Goal: Information Seeking & Learning: Learn about a topic

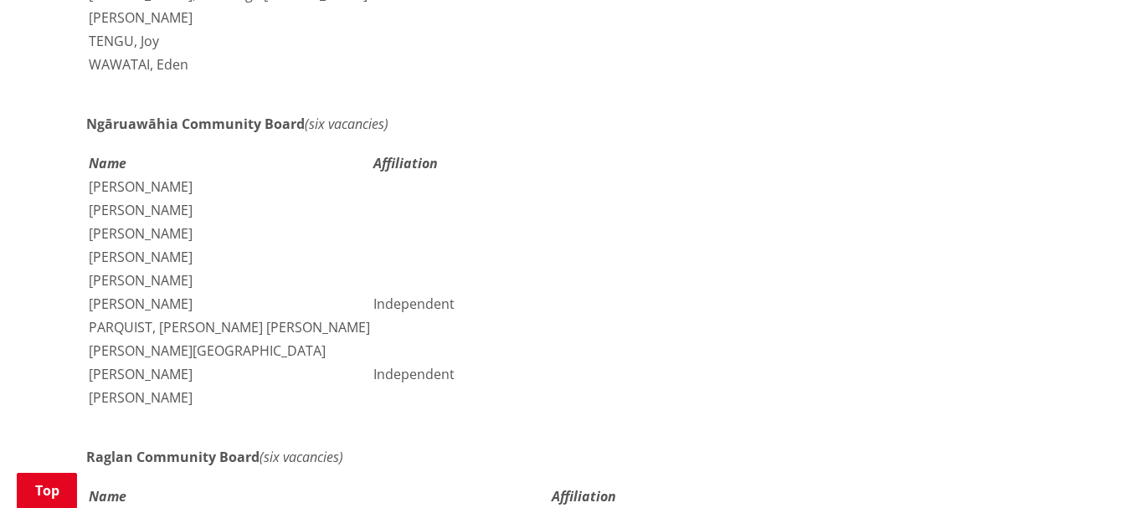
scroll to position [3013, 0]
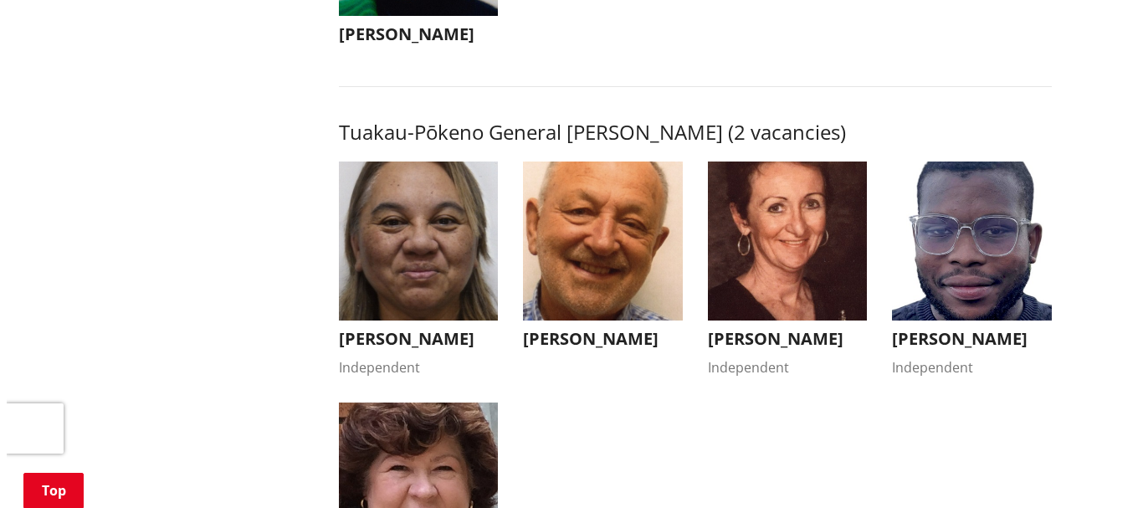
scroll to position [3013, 0]
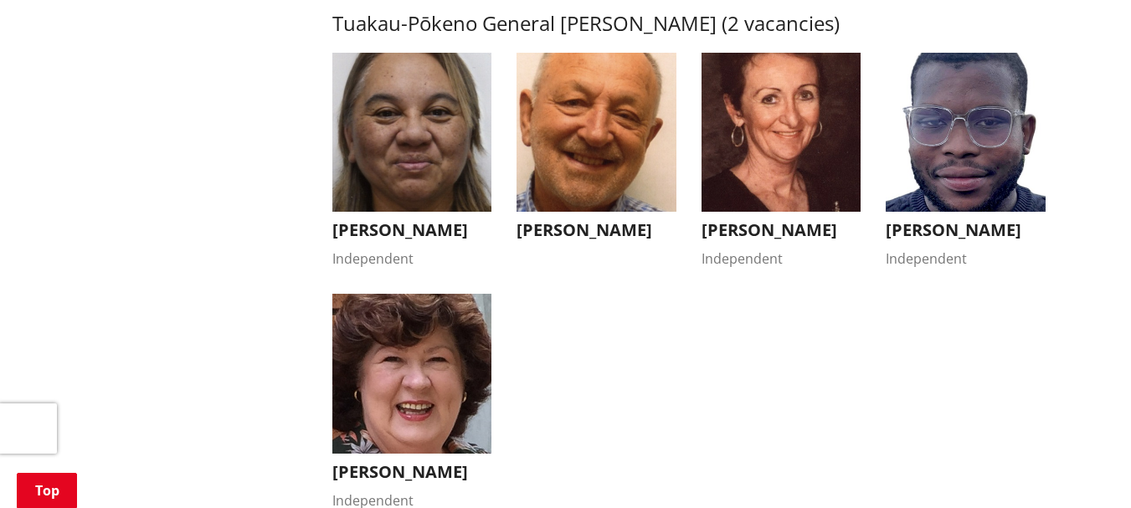
click at [757, 220] on h3 "[PERSON_NAME]" at bounding box center [781, 230] width 160 height 20
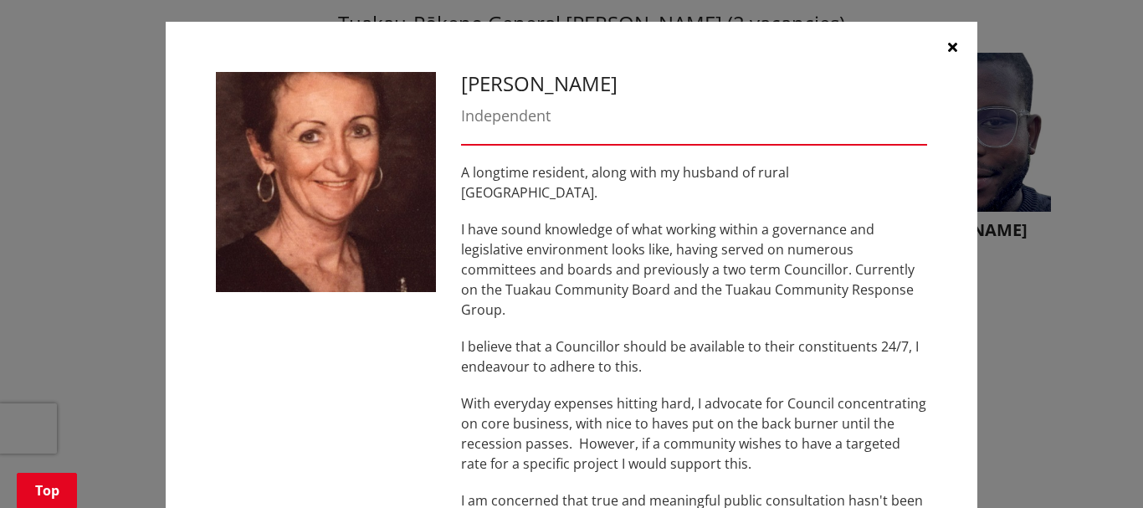
scroll to position [0, 0]
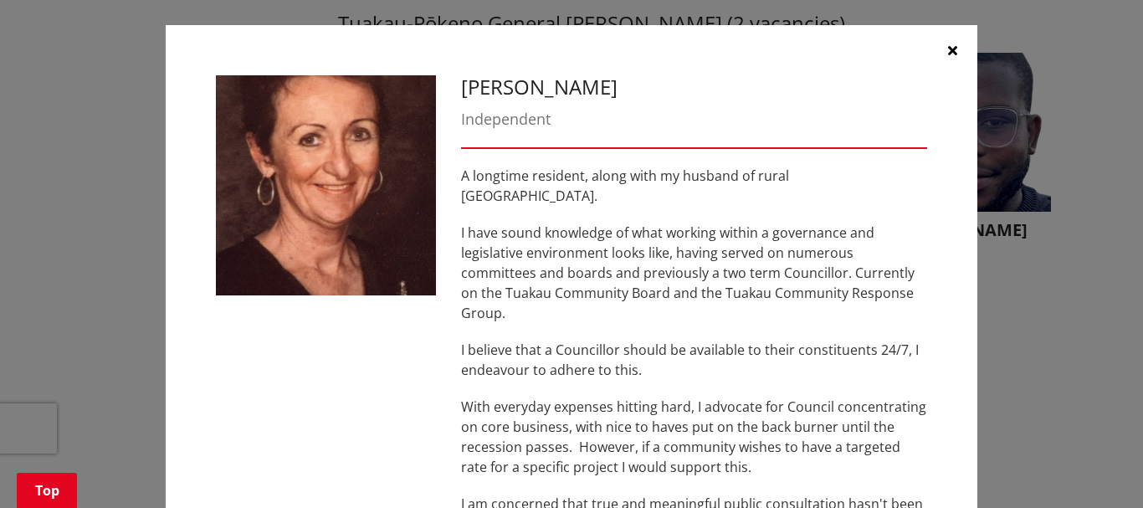
click at [948, 49] on icon "button" at bounding box center [952, 50] width 9 height 13
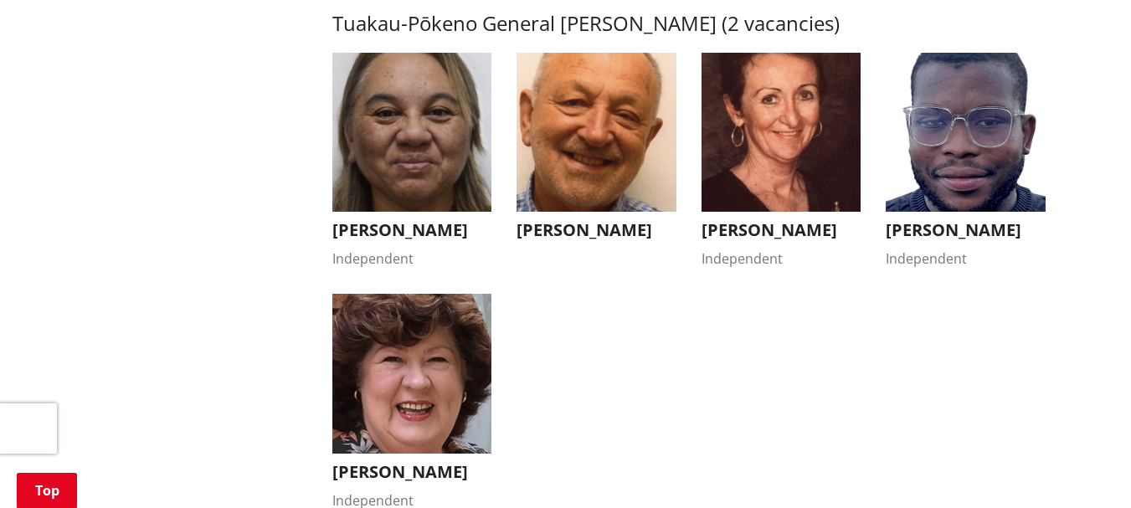
click at [438, 424] on img "button" at bounding box center [412, 374] width 160 height 160
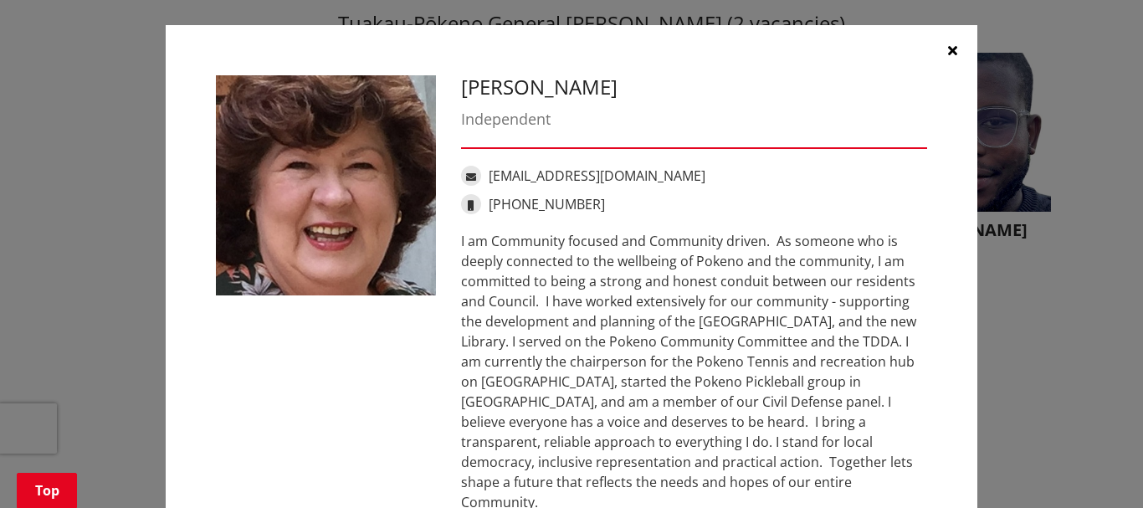
click at [948, 47] on icon "button" at bounding box center [952, 50] width 9 height 13
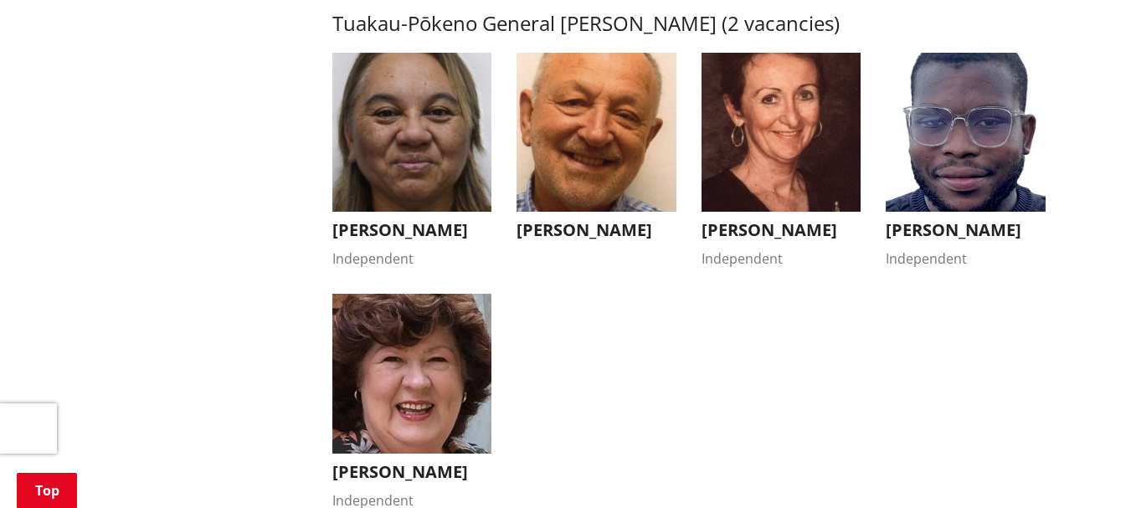
click at [588, 186] on button "[PERSON_NAME]" at bounding box center [596, 151] width 160 height 197
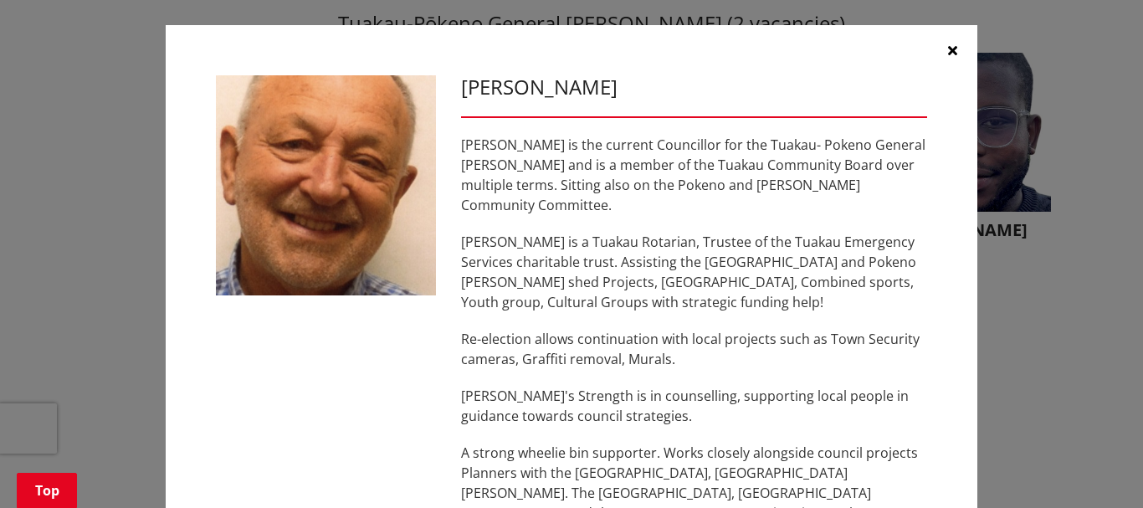
click at [950, 49] on icon "button" at bounding box center [952, 50] width 9 height 13
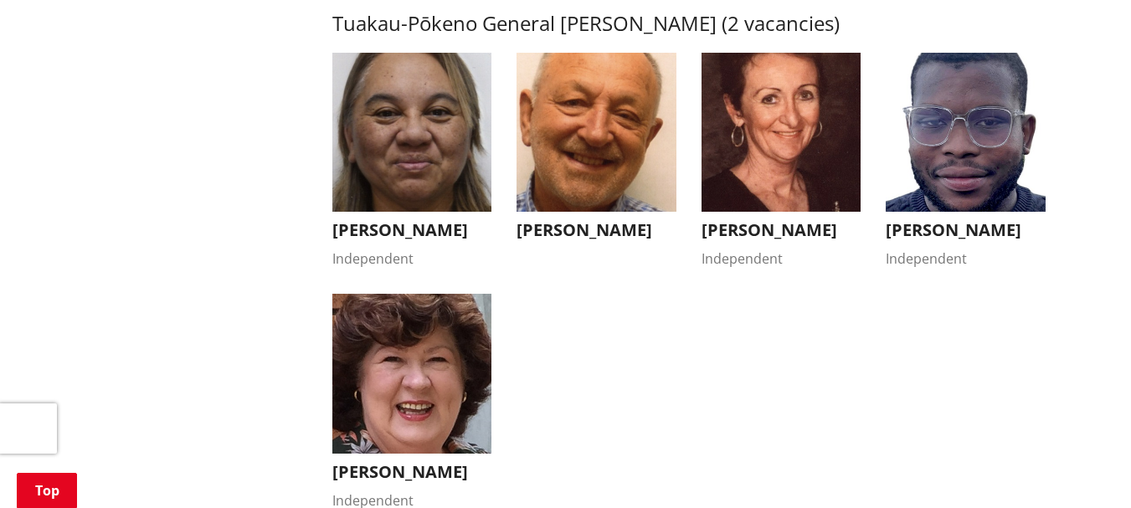
click at [422, 174] on img "button" at bounding box center [412, 133] width 160 height 160
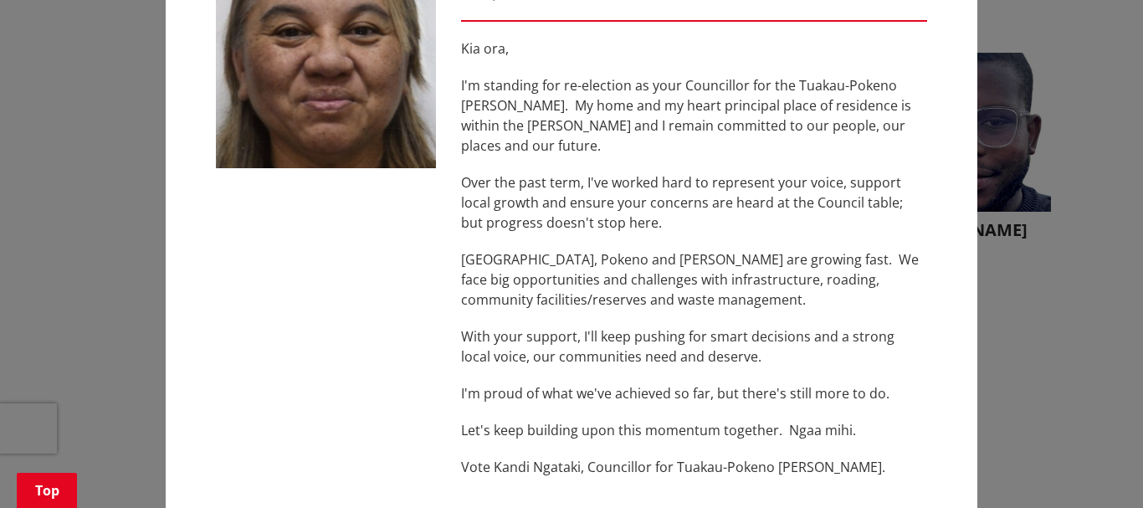
scroll to position [167, 0]
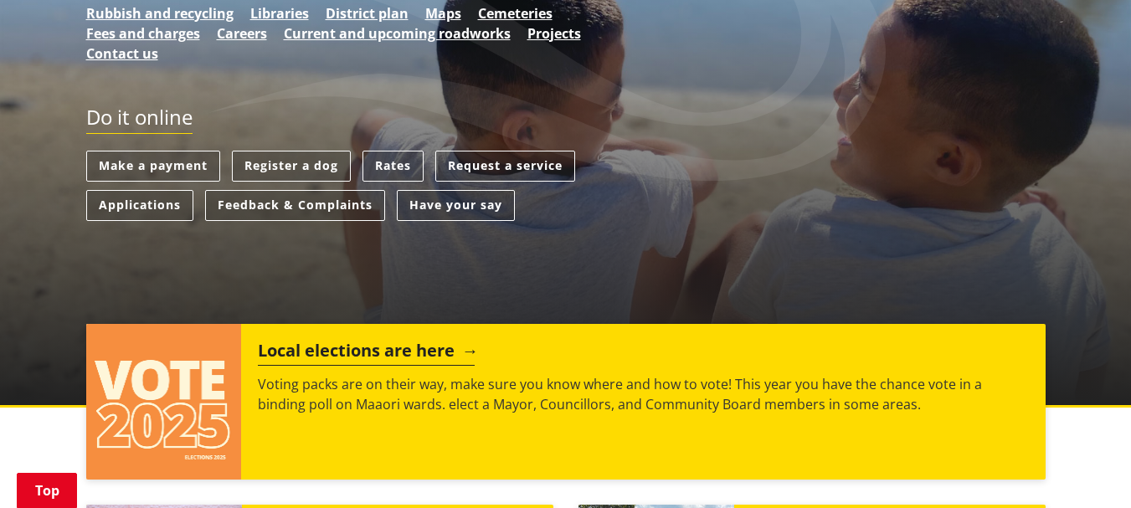
scroll to position [586, 0]
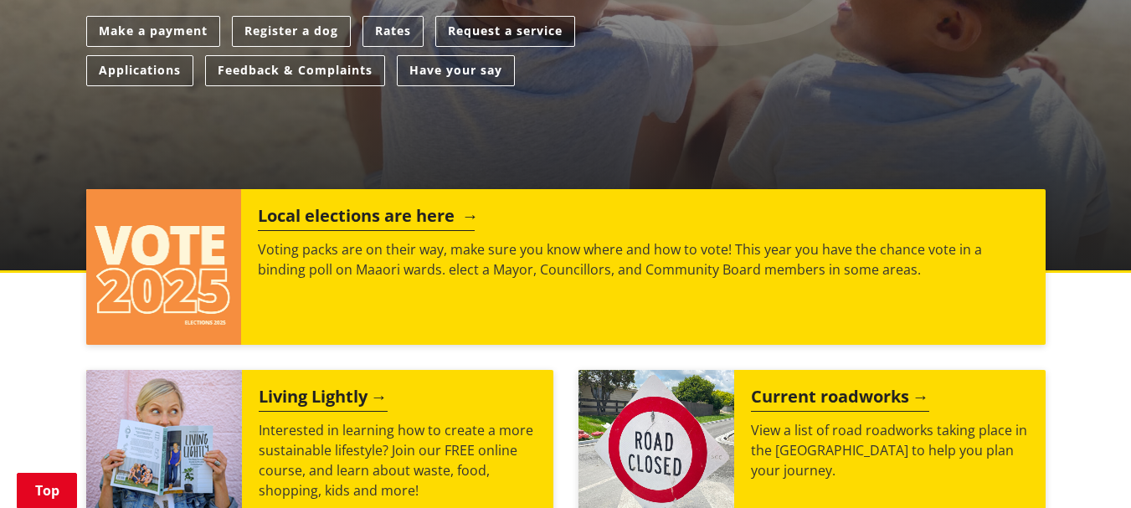
click at [331, 206] on h2 "Local elections are here" at bounding box center [366, 218] width 217 height 25
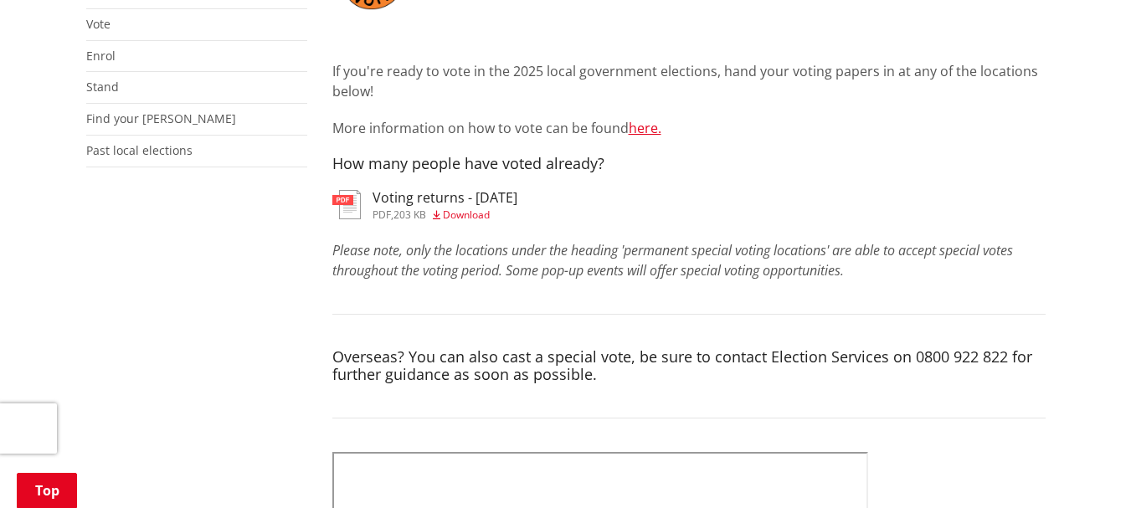
scroll to position [251, 0]
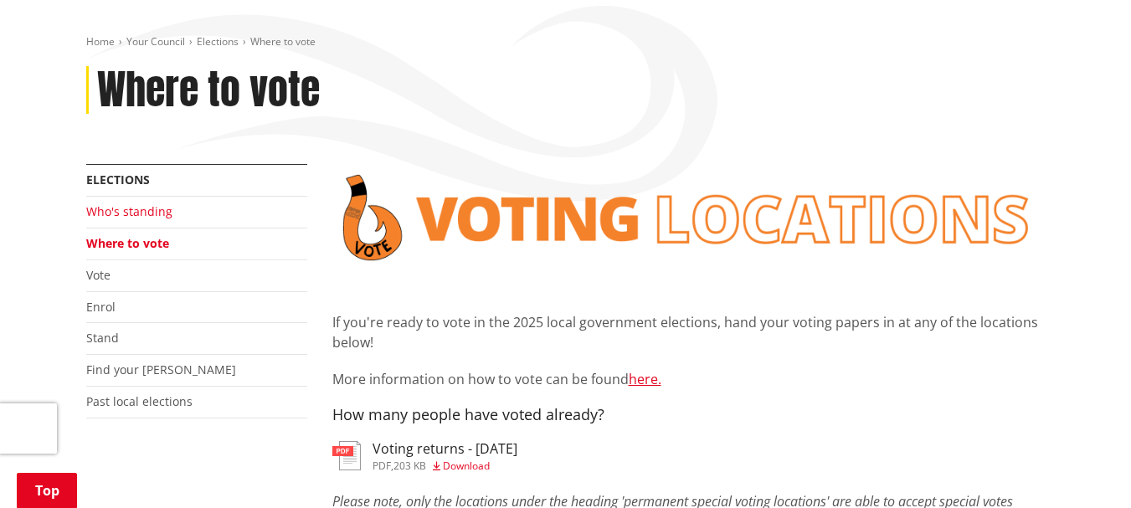
click at [140, 203] on link "Who's standing" at bounding box center [129, 211] width 86 height 16
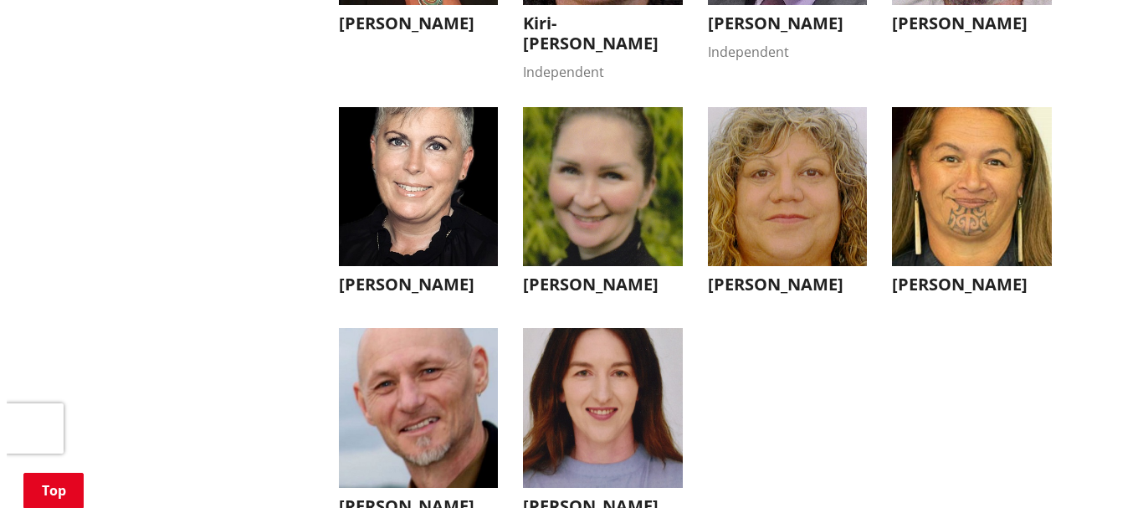
scroll to position [5441, 0]
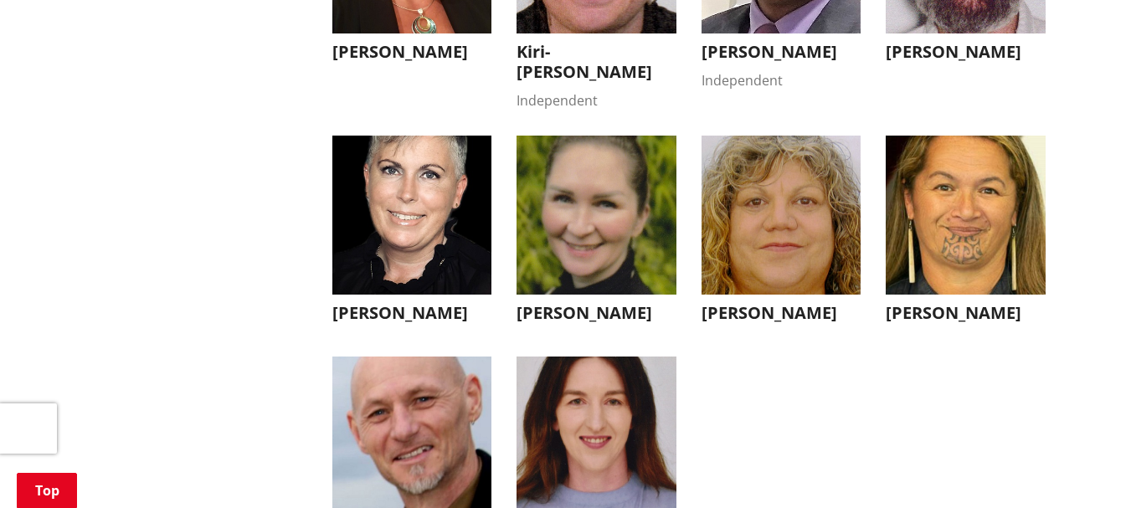
click at [358, 303] on h3 "Angela Parquist" at bounding box center [412, 313] width 160 height 20
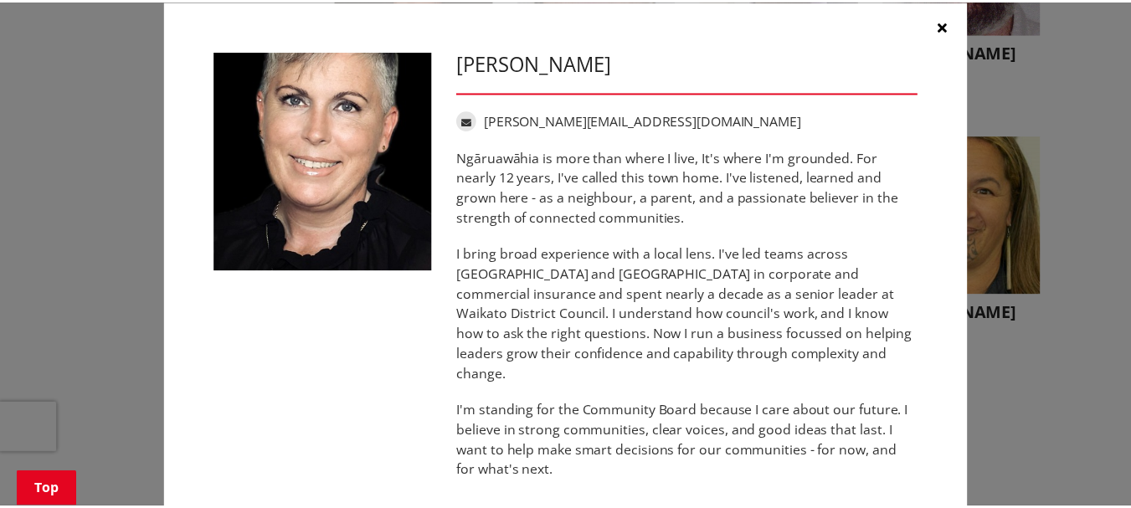
scroll to position [0, 0]
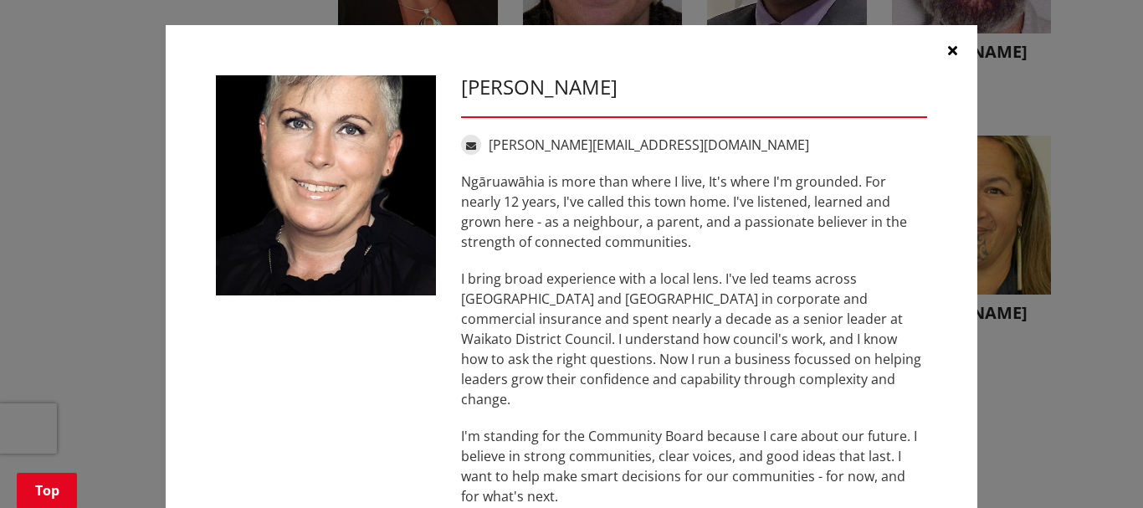
click at [948, 49] on icon "button" at bounding box center [952, 50] width 9 height 13
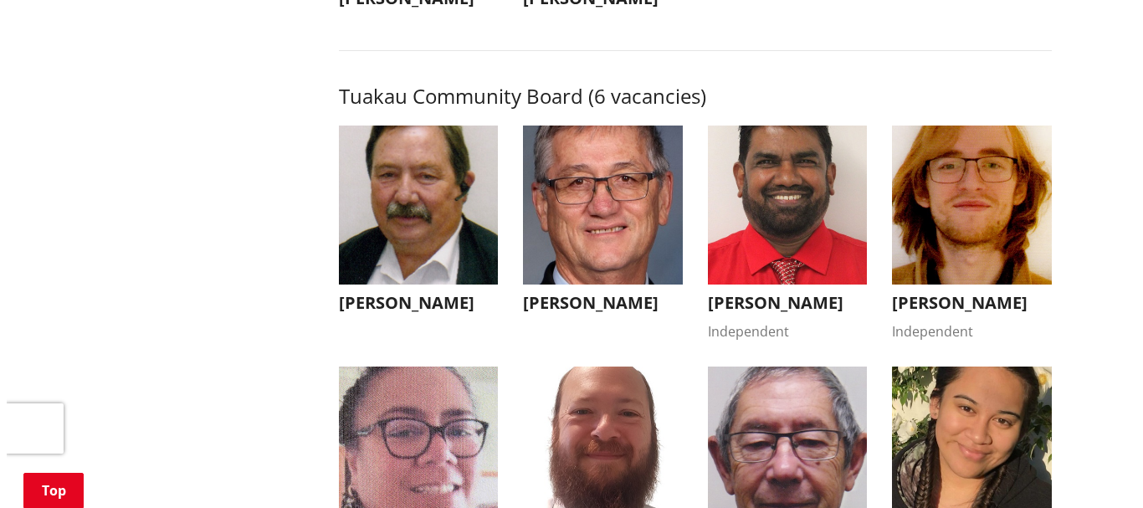
scroll to position [7282, 0]
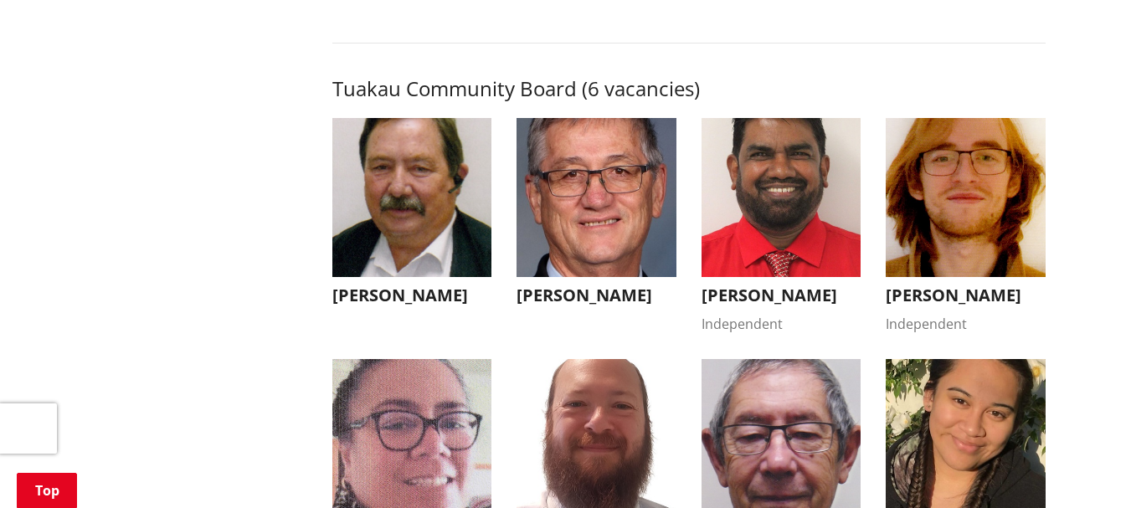
click at [968, 264] on img "button" at bounding box center [966, 198] width 160 height 160
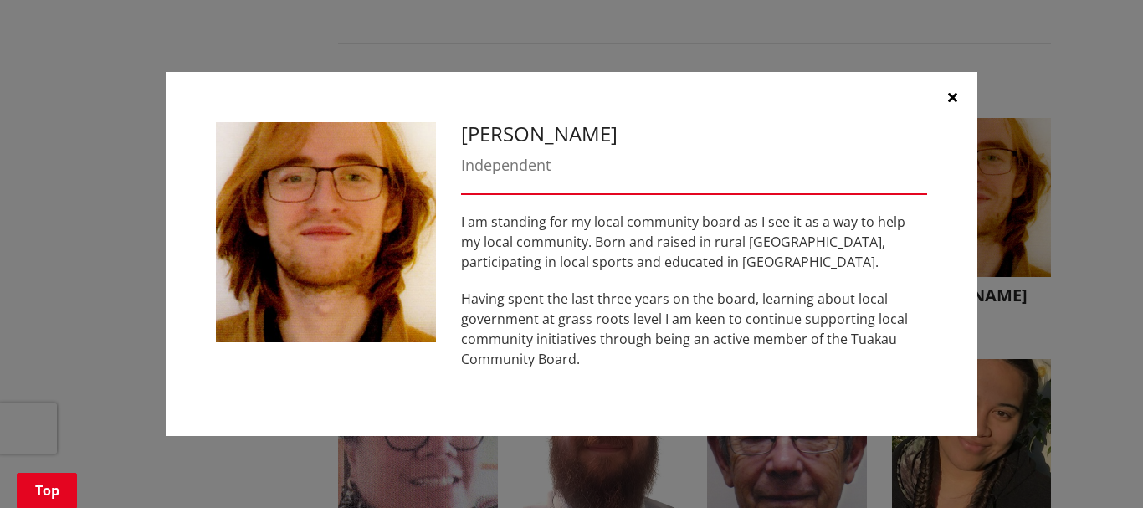
click at [960, 90] on button "button" at bounding box center [952, 97] width 50 height 50
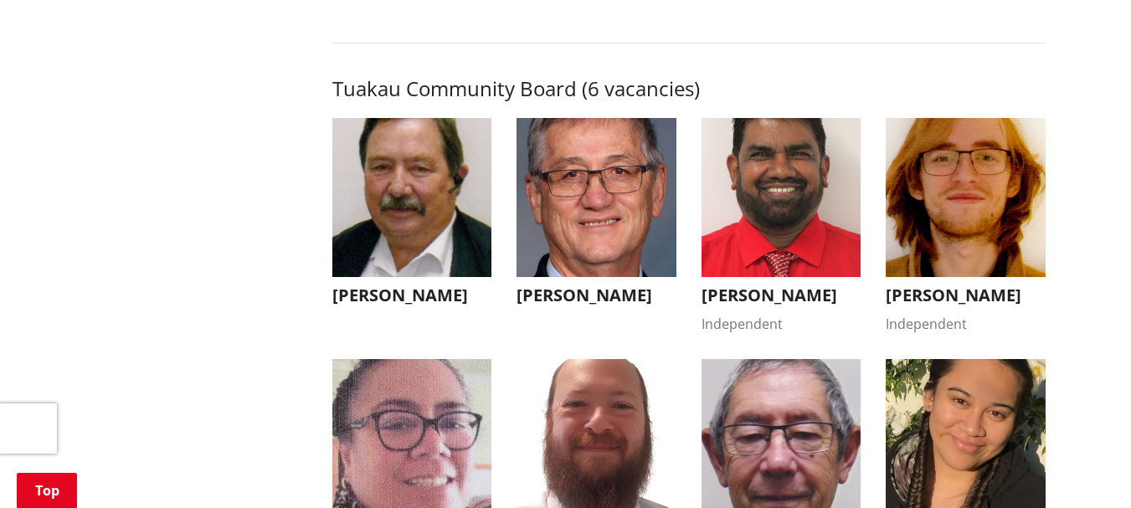
click at [787, 246] on img "button" at bounding box center [781, 198] width 160 height 160
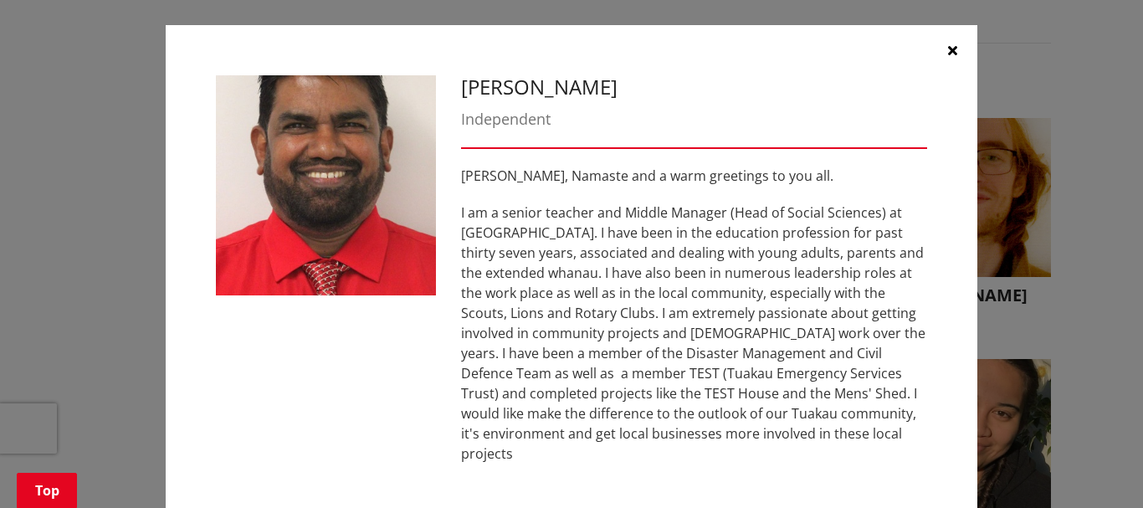
click at [948, 51] on icon "button" at bounding box center [952, 50] width 9 height 13
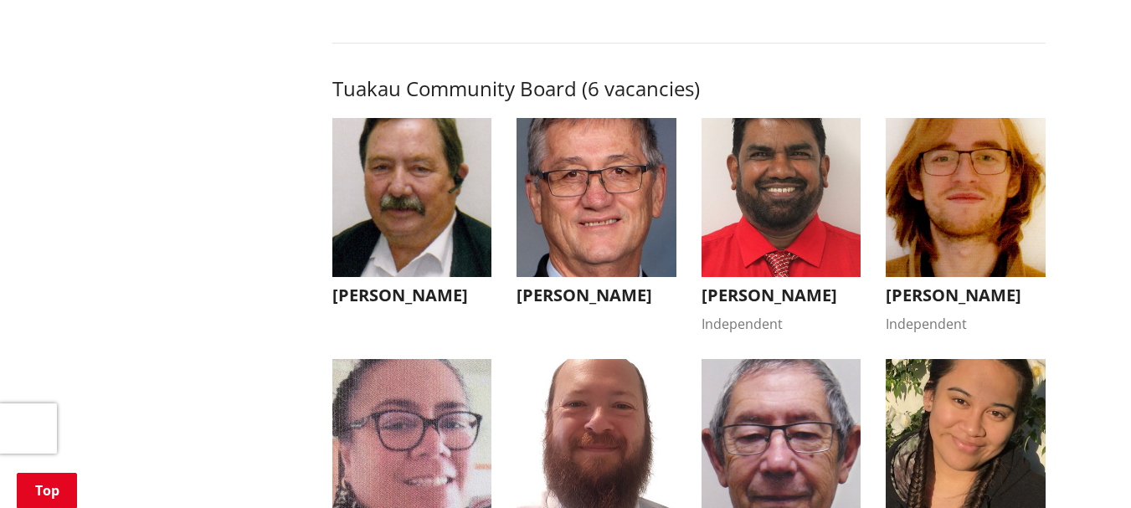
click at [399, 278] on img "button" at bounding box center [412, 198] width 160 height 160
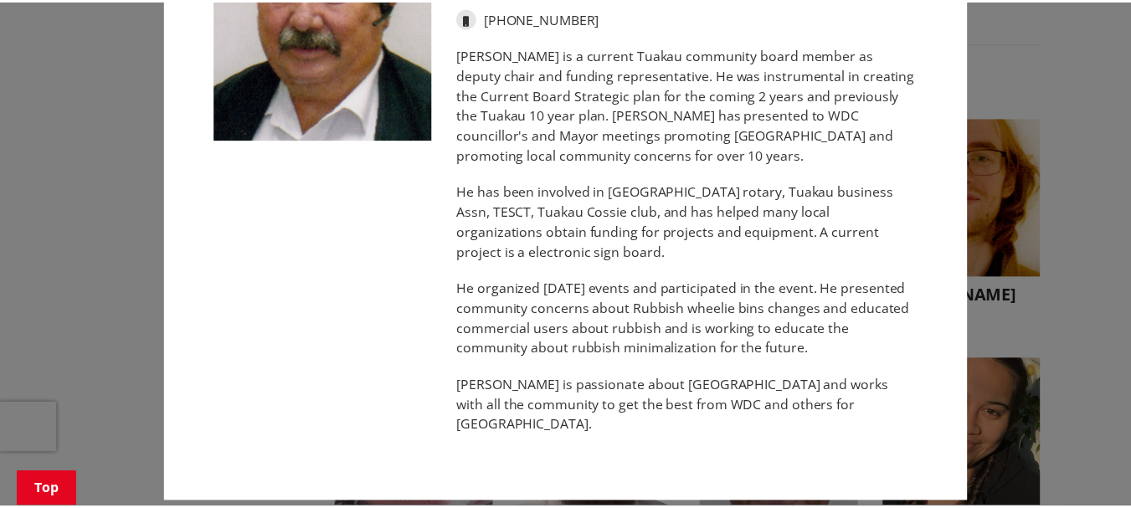
scroll to position [0, 0]
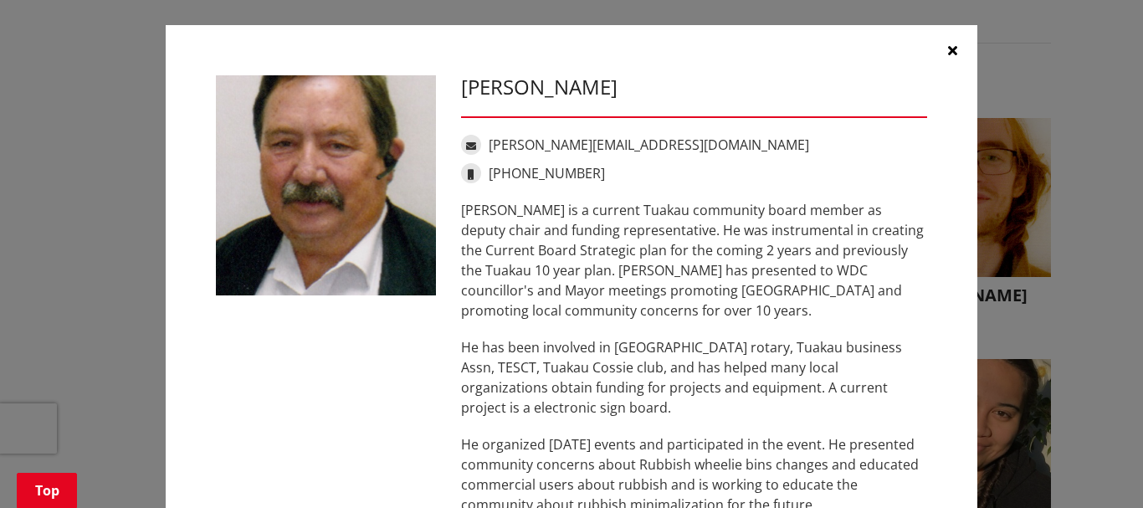
click at [949, 49] on icon "button" at bounding box center [952, 50] width 9 height 13
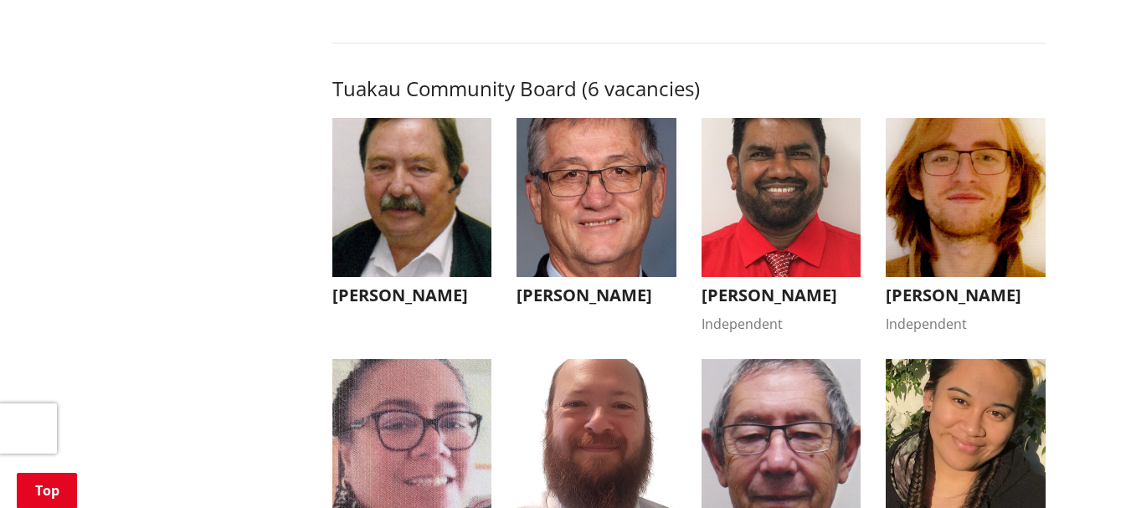
click at [593, 278] on img "button" at bounding box center [596, 198] width 160 height 160
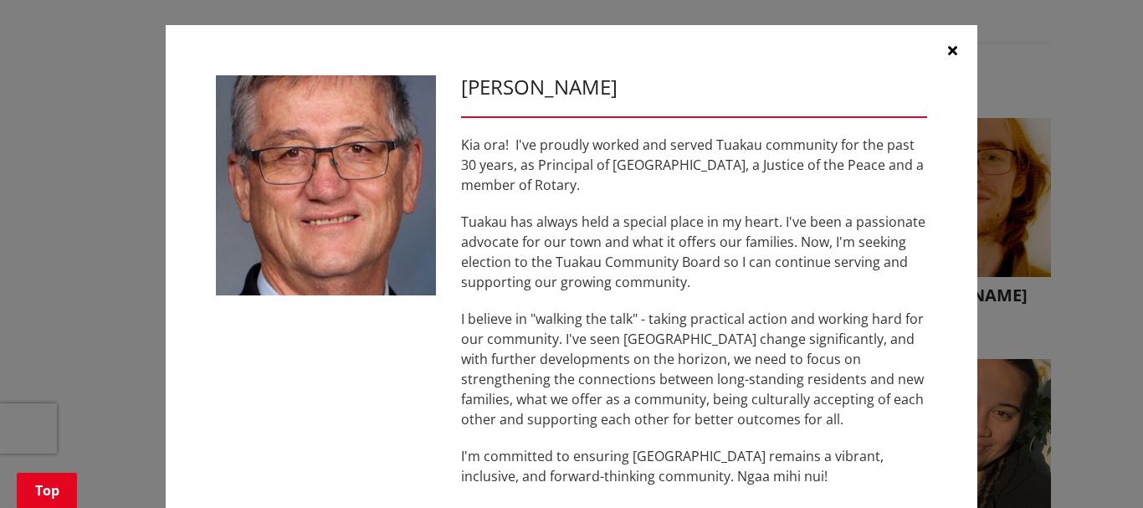
click at [951, 45] on button "button" at bounding box center [952, 50] width 50 height 50
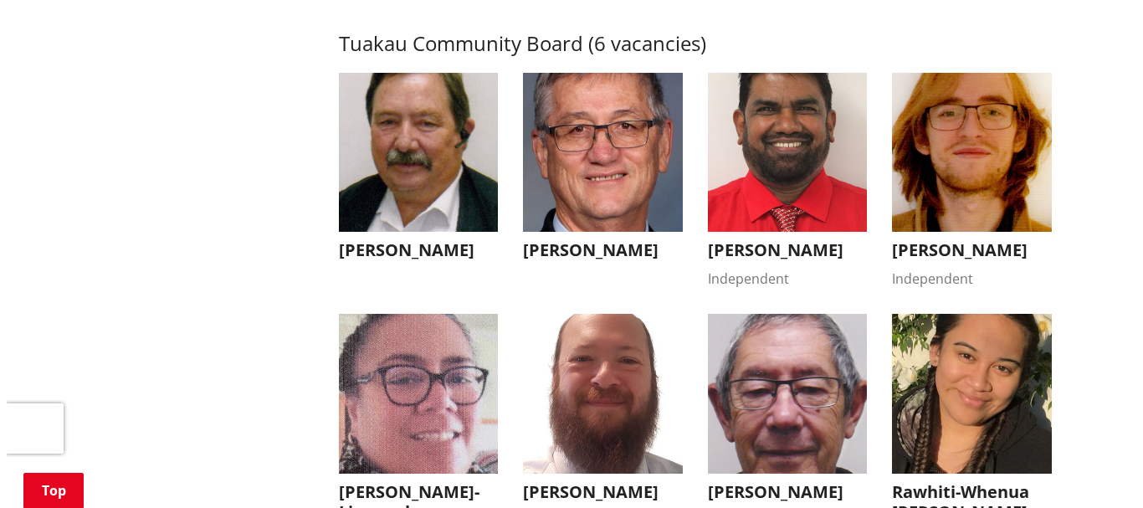
scroll to position [7449, 0]
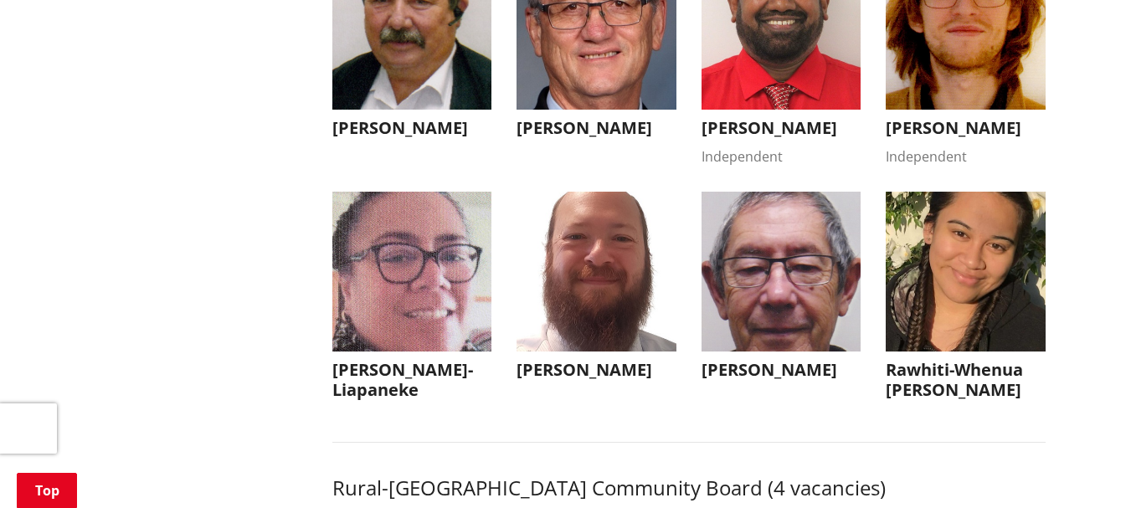
click at [781, 321] on img "button" at bounding box center [781, 272] width 160 height 160
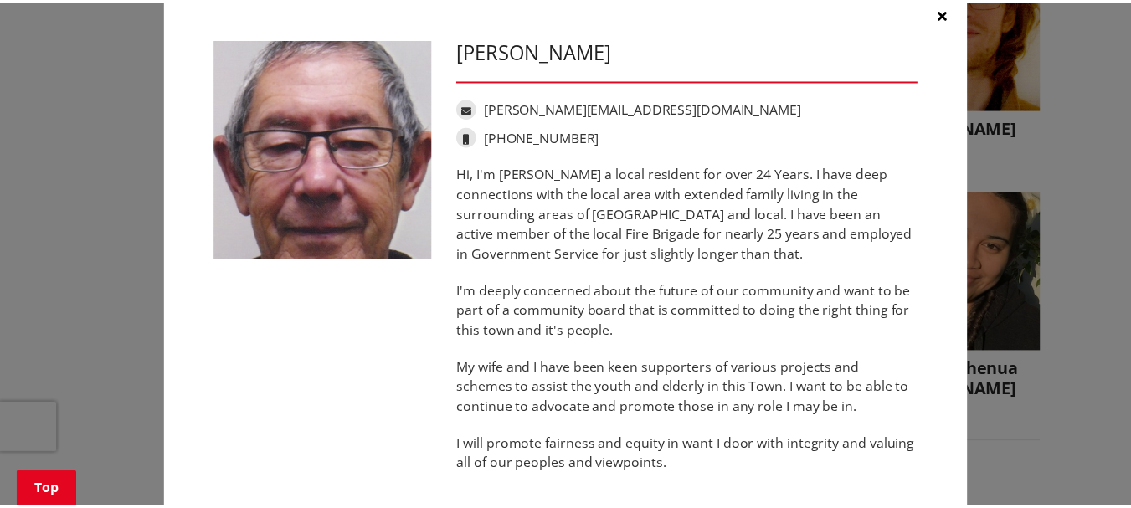
scroll to position [0, 0]
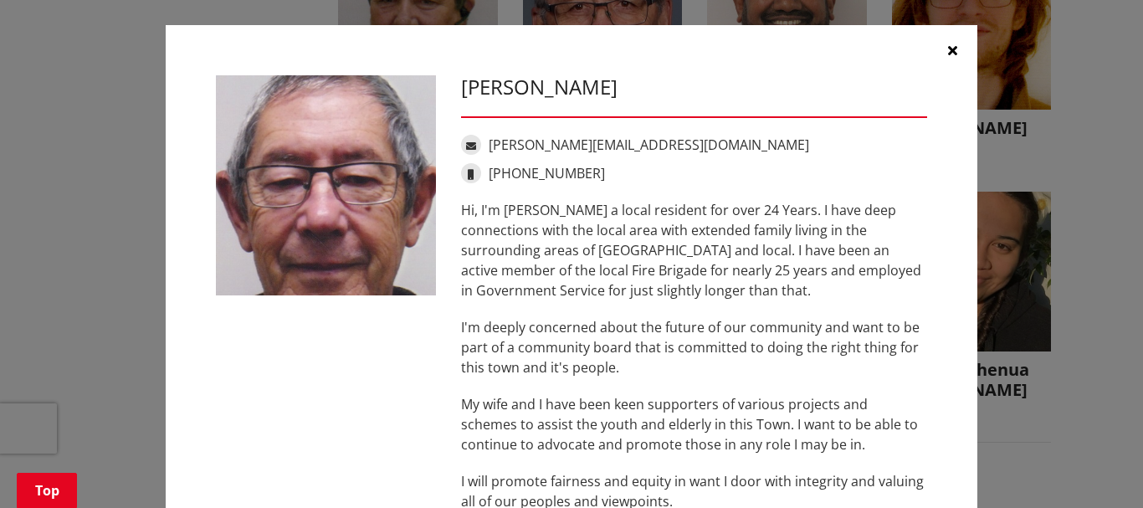
click at [951, 49] on button "button" at bounding box center [952, 50] width 50 height 50
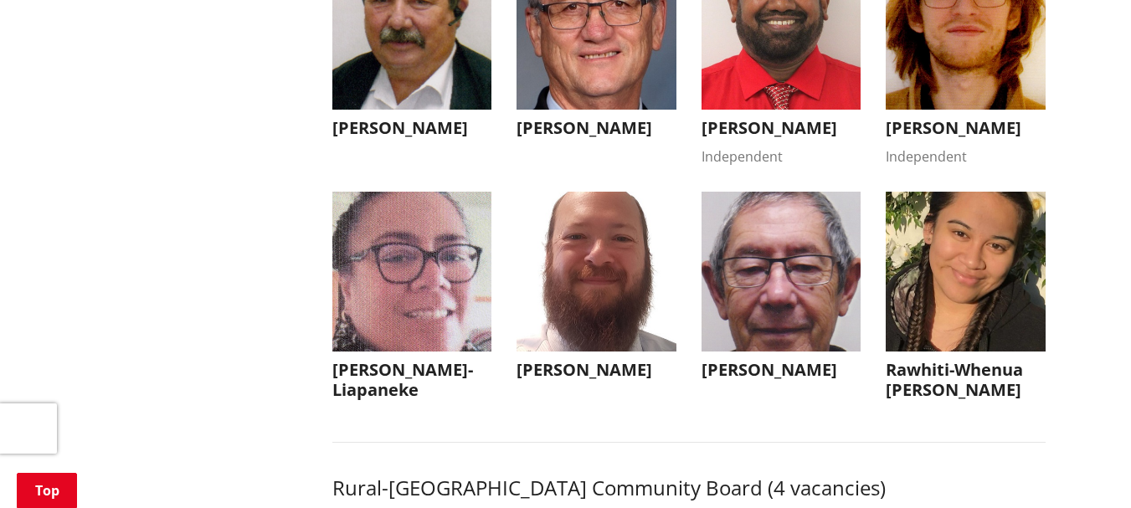
scroll to position [7533, 0]
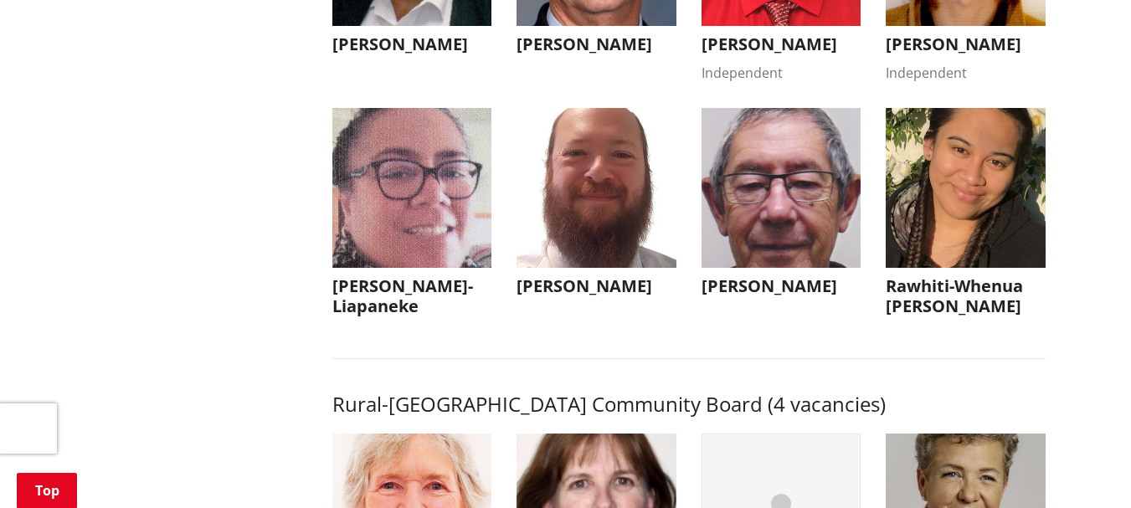
click at [599, 267] on img "button" at bounding box center [596, 188] width 160 height 160
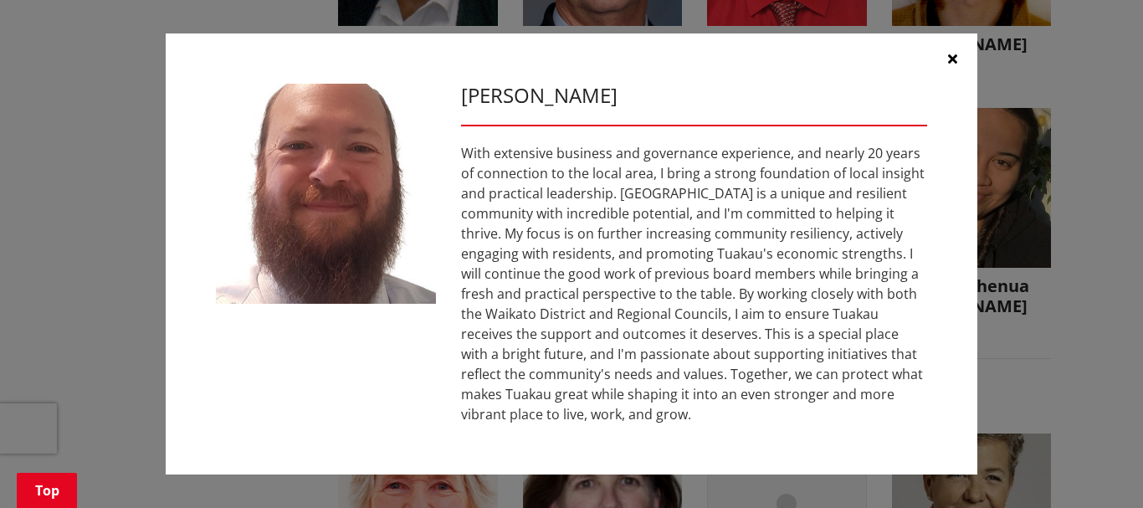
click at [954, 58] on icon "button" at bounding box center [952, 58] width 9 height 13
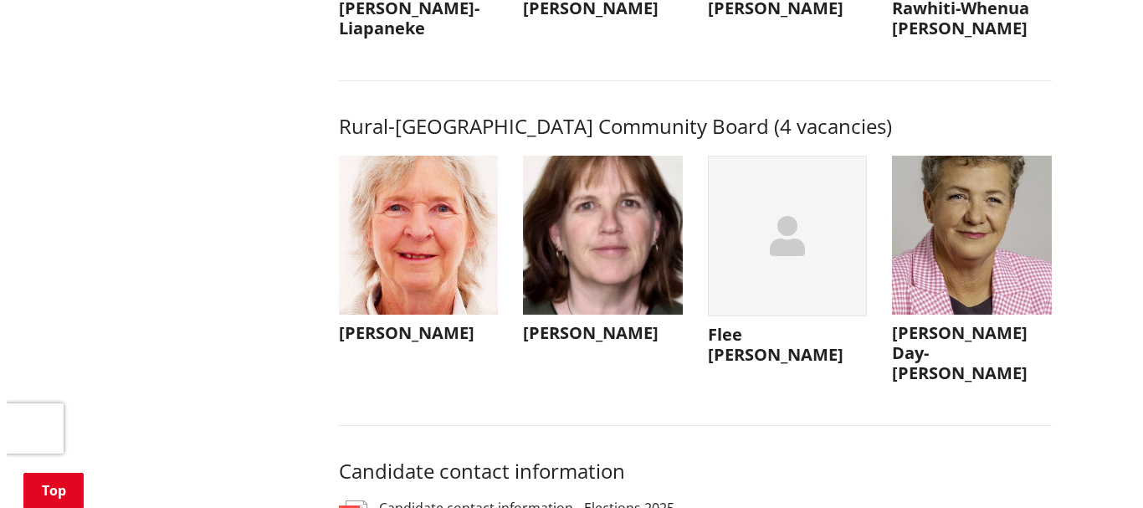
scroll to position [7868, 0]
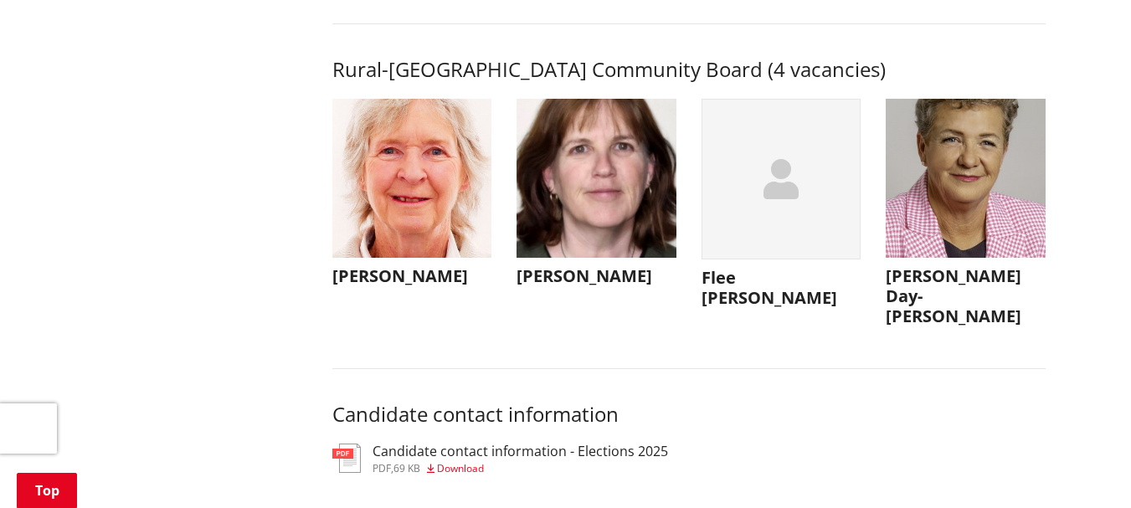
click at [609, 246] on img "button" at bounding box center [596, 179] width 160 height 160
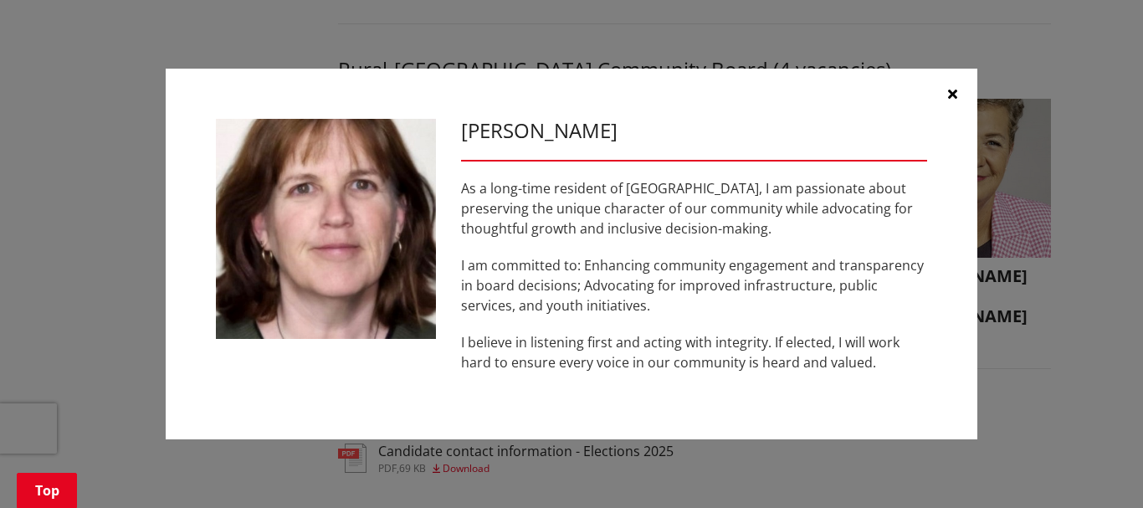
click at [950, 90] on icon "button" at bounding box center [952, 93] width 9 height 13
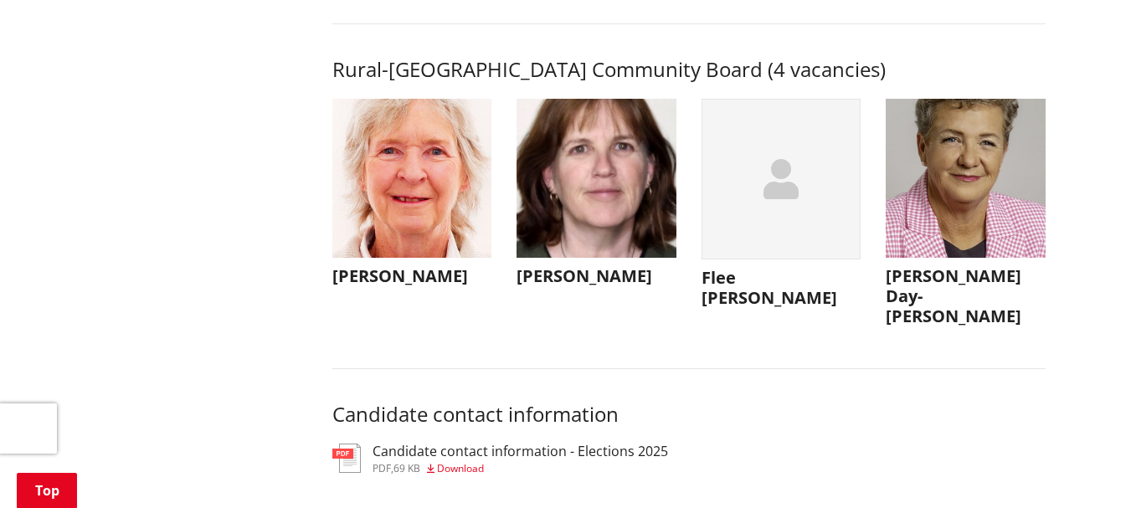
click at [414, 239] on img "button" at bounding box center [412, 179] width 160 height 160
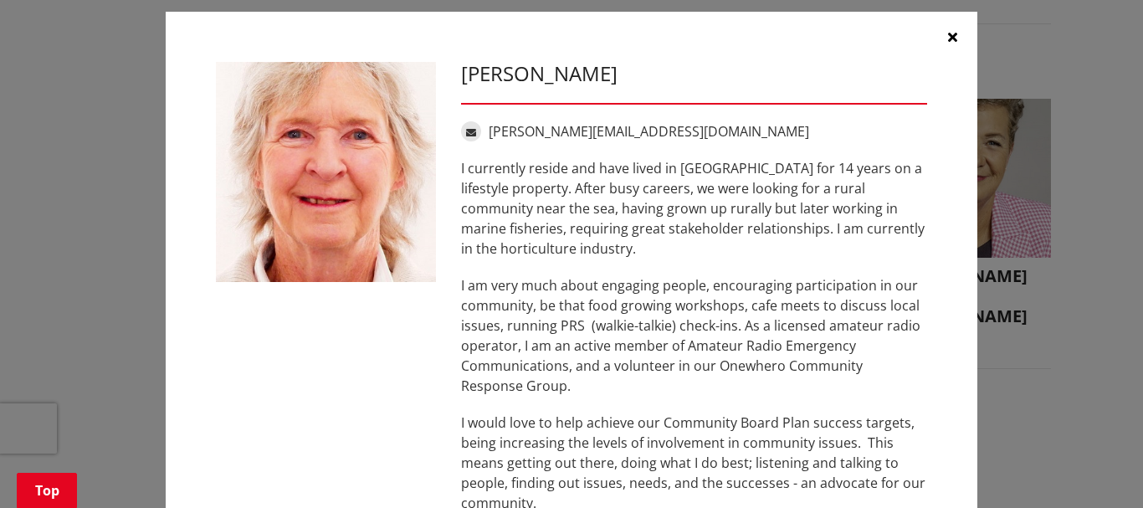
scroll to position [0, 0]
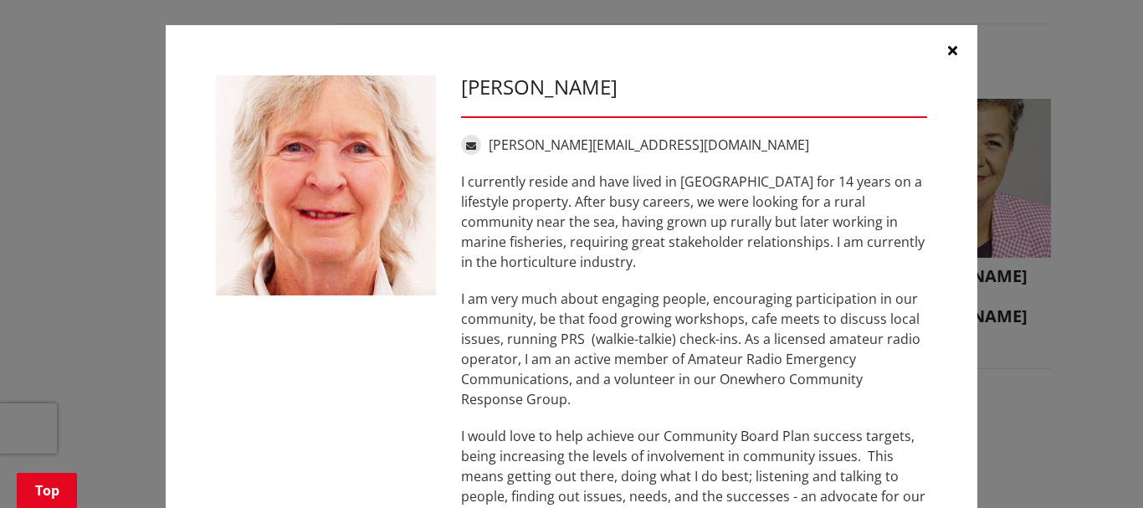
click at [948, 51] on icon "button" at bounding box center [952, 50] width 9 height 13
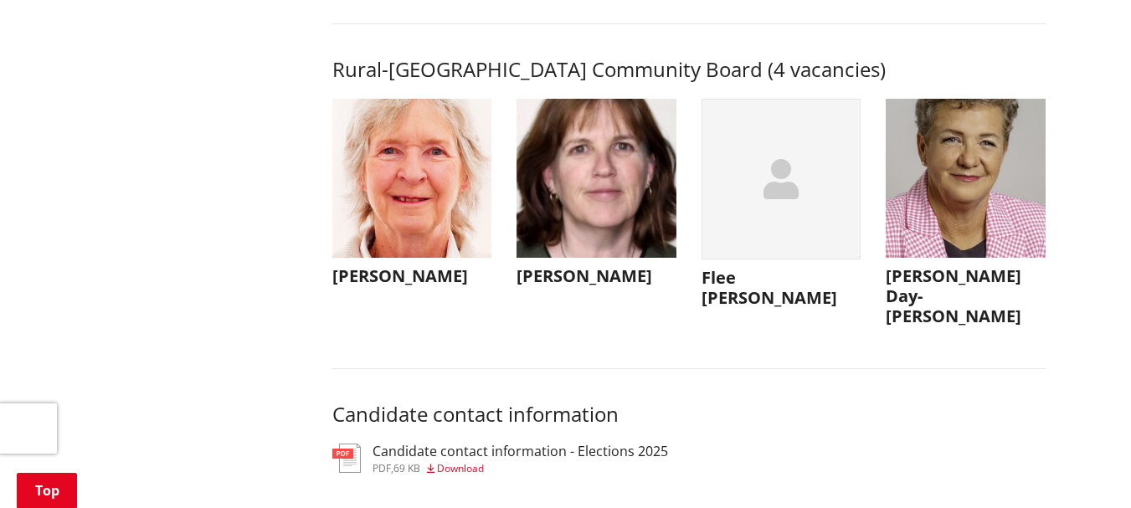
click at [783, 260] on div "button" at bounding box center [781, 180] width 160 height 162
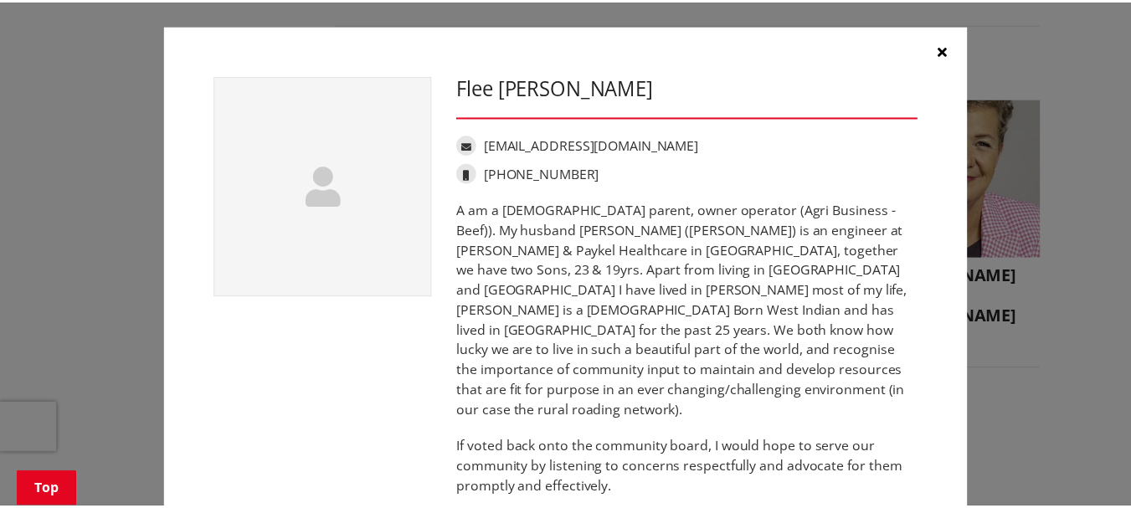
scroll to position [42, 0]
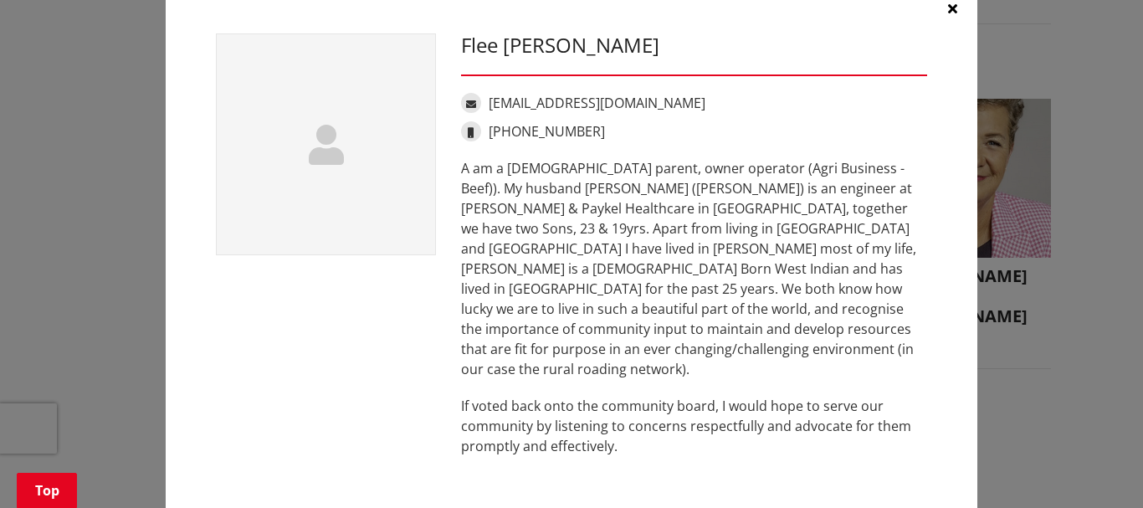
click at [948, 7] on icon "button" at bounding box center [952, 8] width 9 height 13
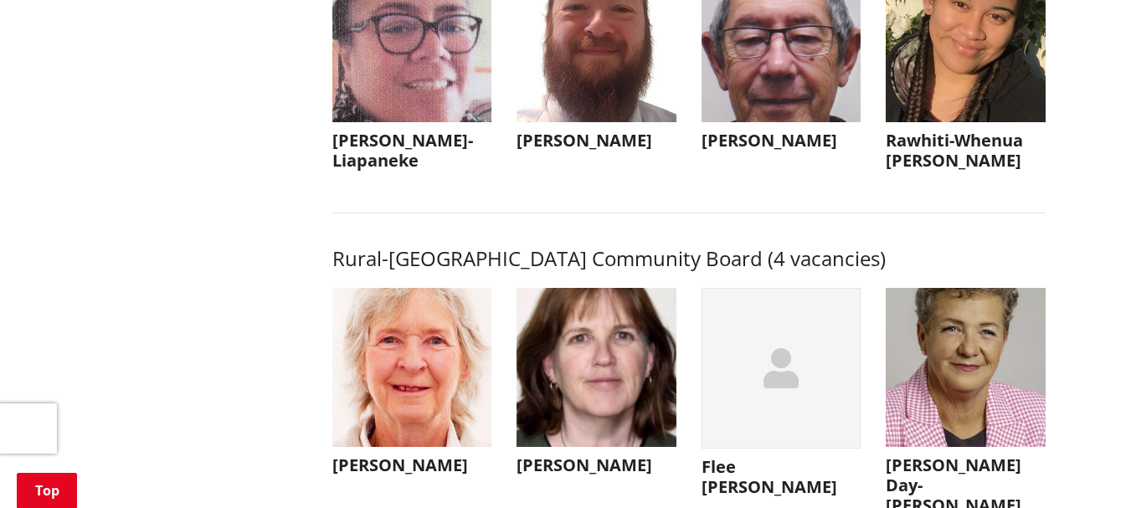
scroll to position [7366, 0]
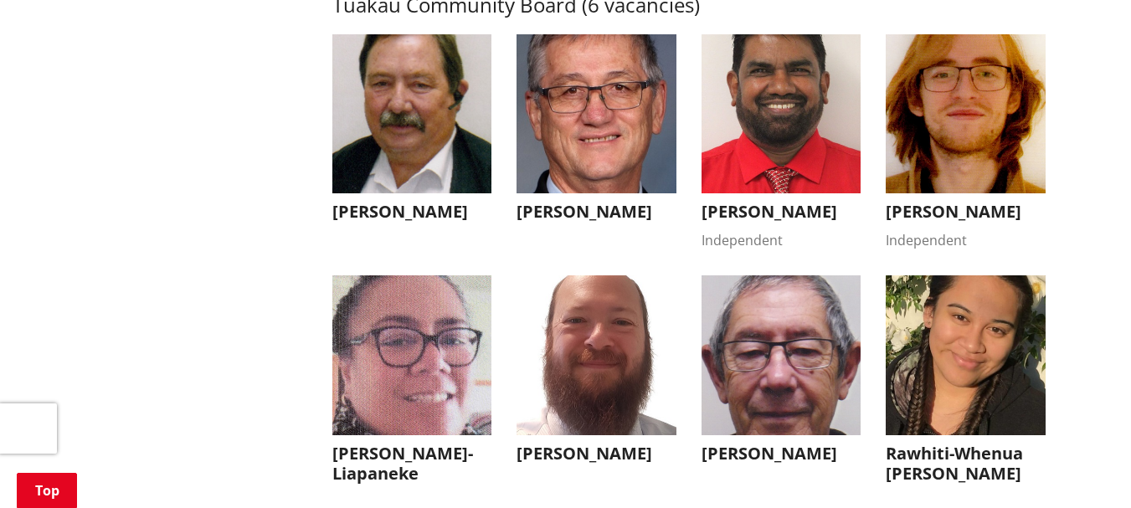
click at [770, 392] on img "button" at bounding box center [781, 355] width 160 height 160
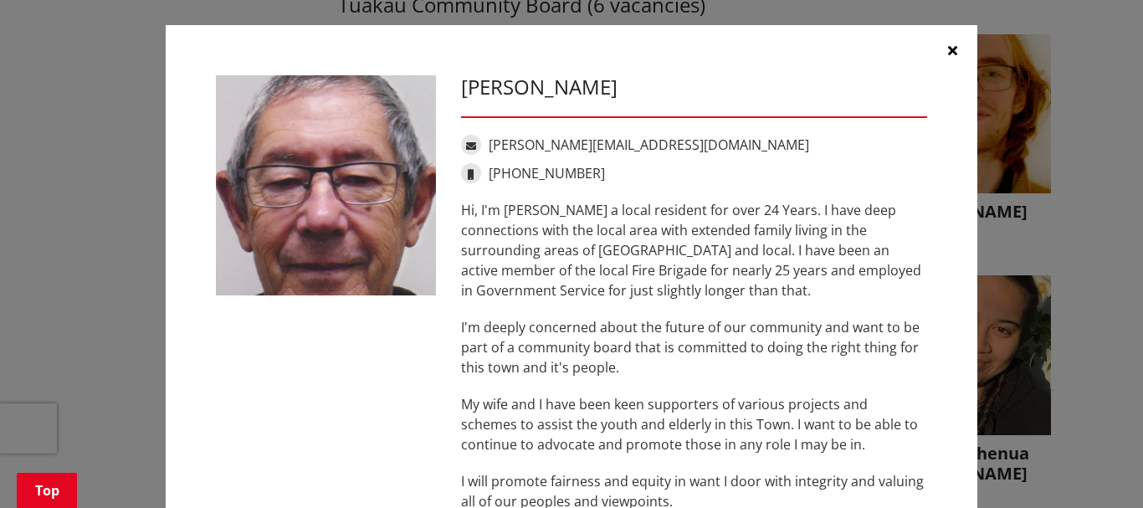
click at [948, 45] on icon "button" at bounding box center [952, 50] width 9 height 13
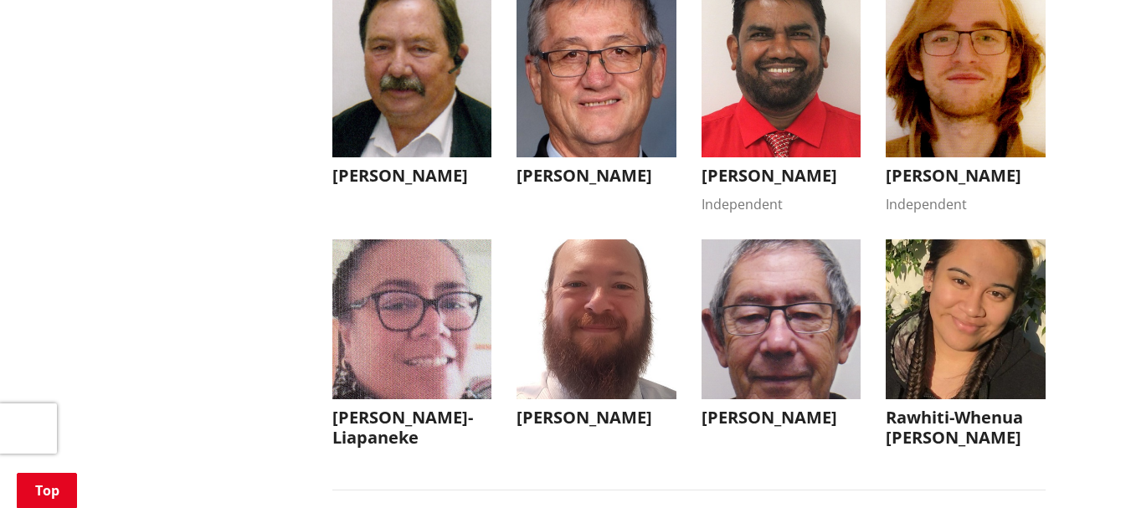
scroll to position [7533, 0]
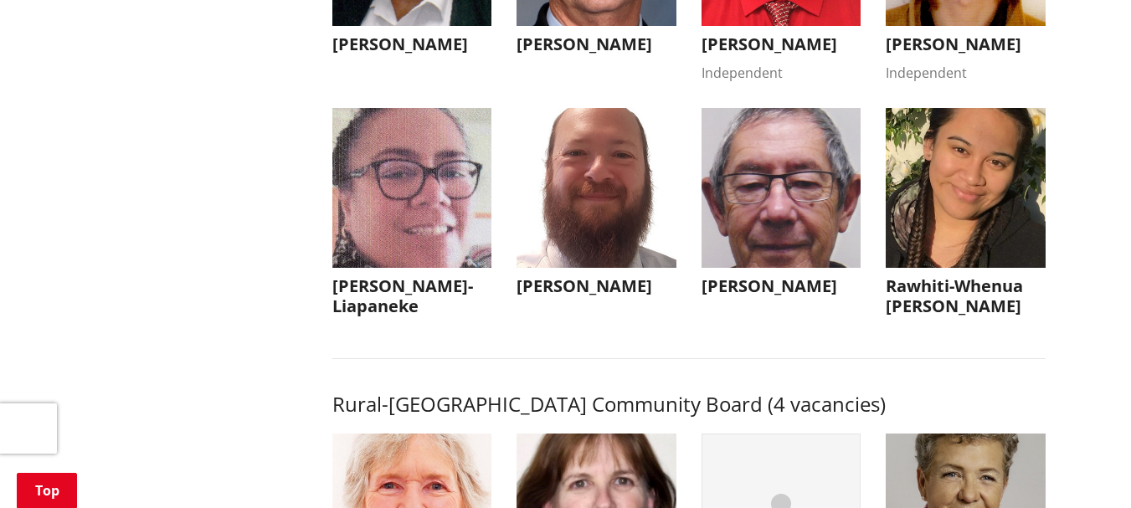
click at [927, 268] on img "button" at bounding box center [966, 188] width 160 height 160
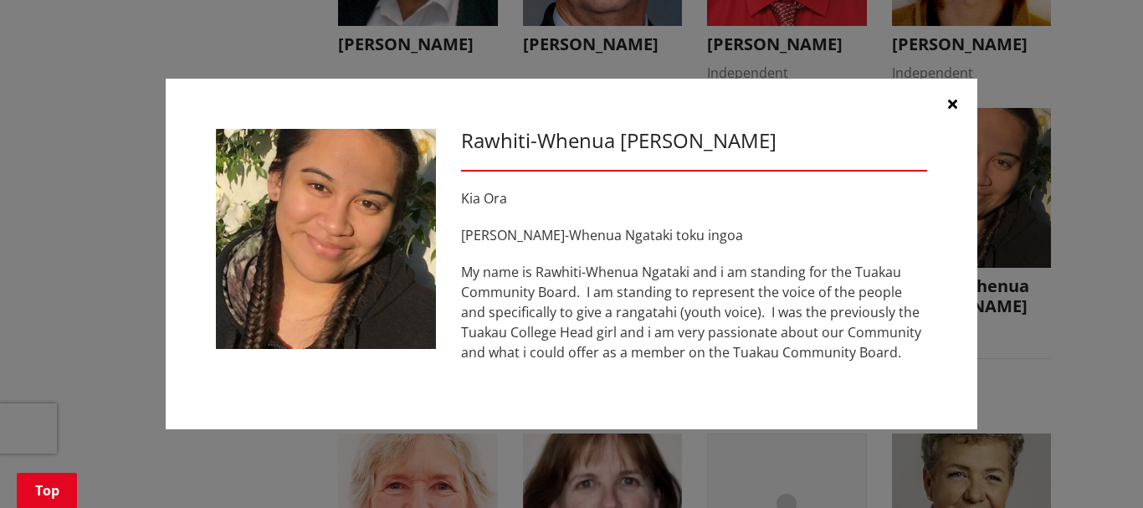
click at [948, 101] on icon "button" at bounding box center [952, 103] width 9 height 13
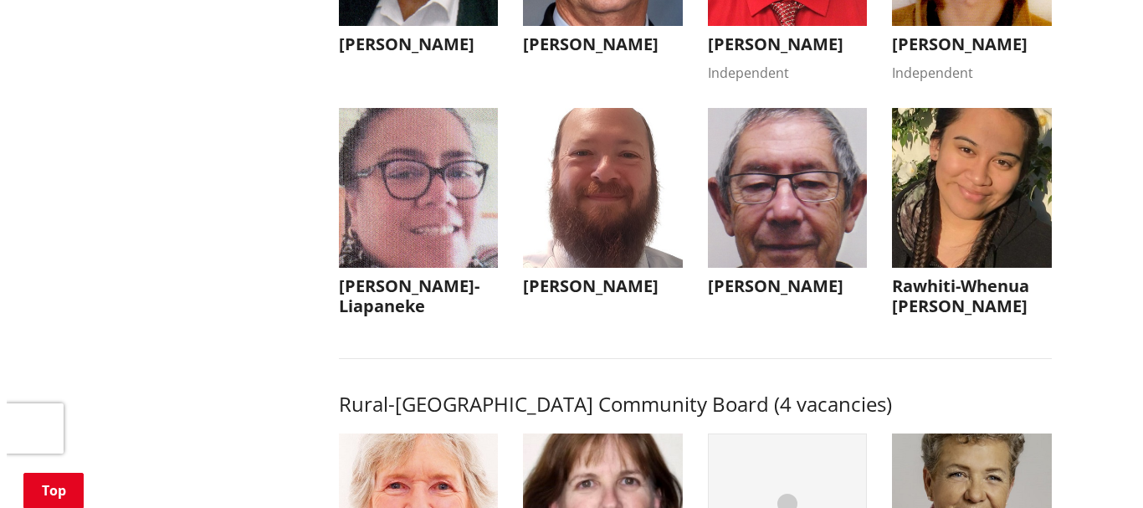
scroll to position [7366, 0]
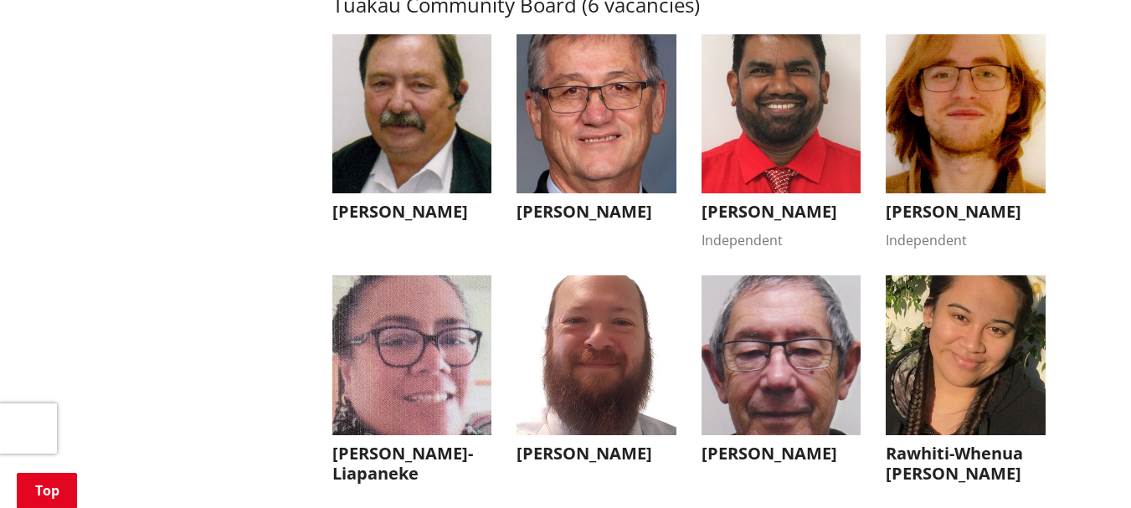
click at [408, 388] on img "button" at bounding box center [412, 355] width 160 height 160
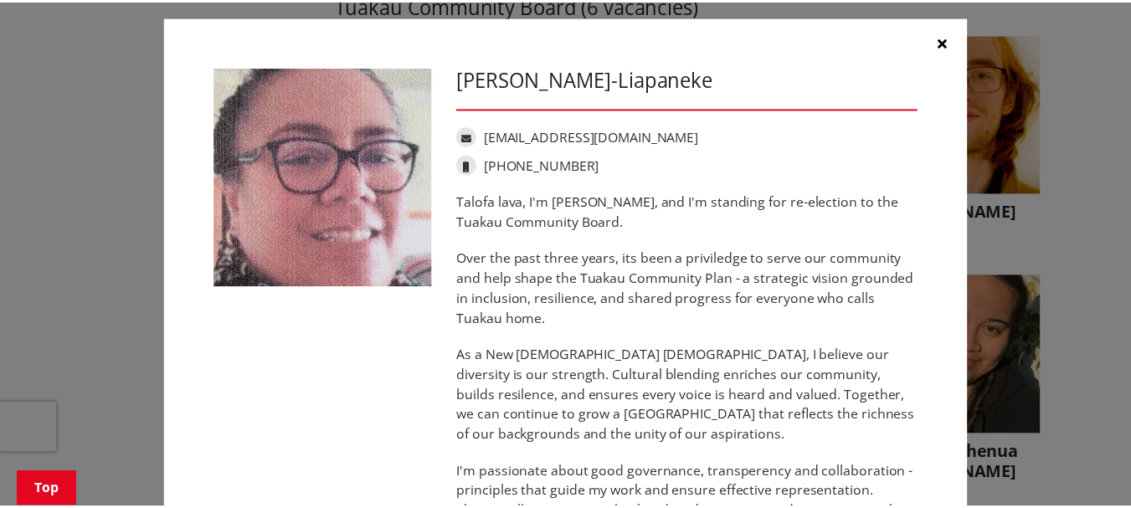
scroll to position [0, 0]
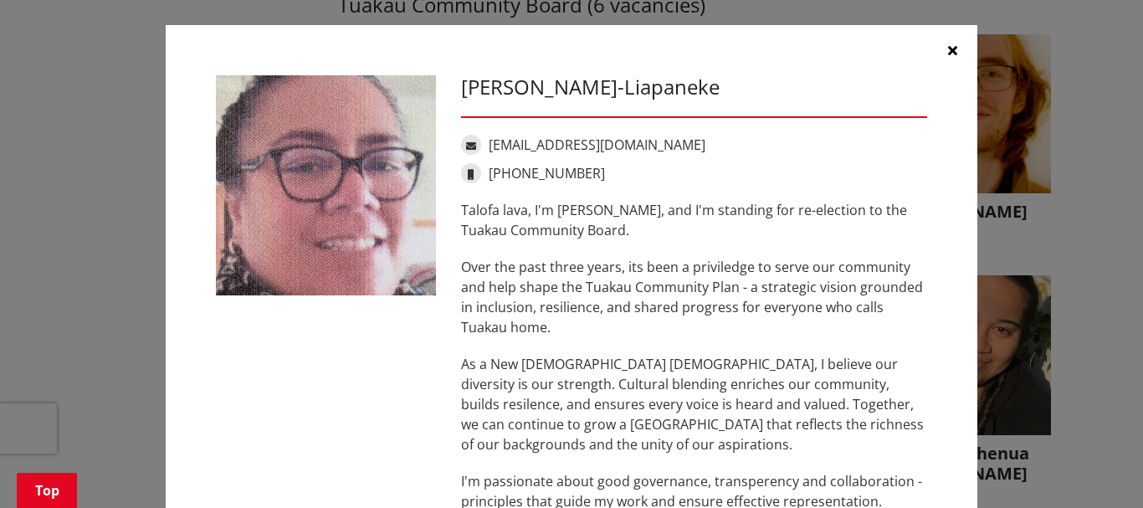
click at [948, 48] on icon "button" at bounding box center [952, 50] width 9 height 13
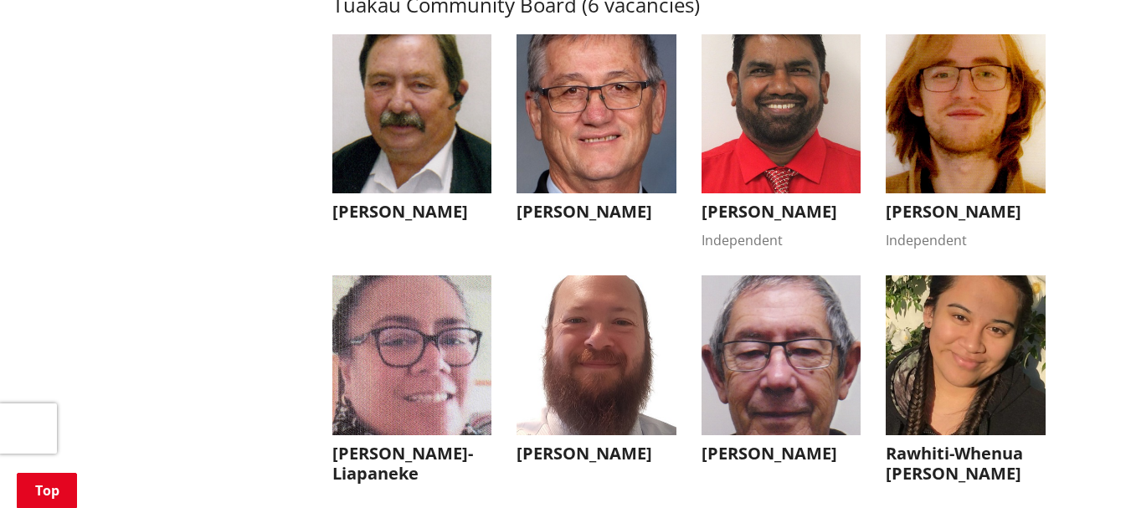
click at [973, 161] on img "button" at bounding box center [966, 114] width 160 height 160
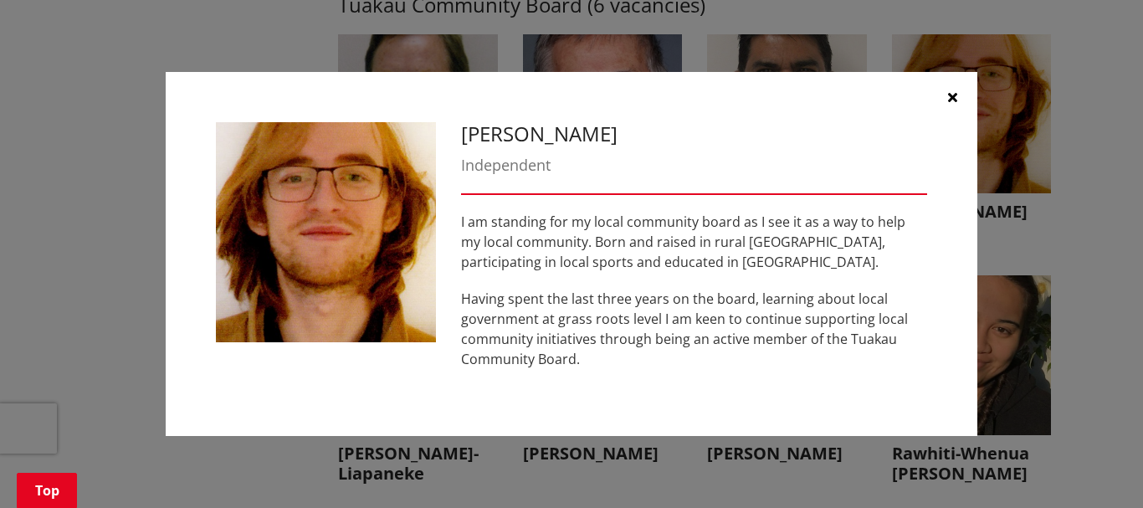
click at [956, 95] on icon "button" at bounding box center [952, 96] width 9 height 13
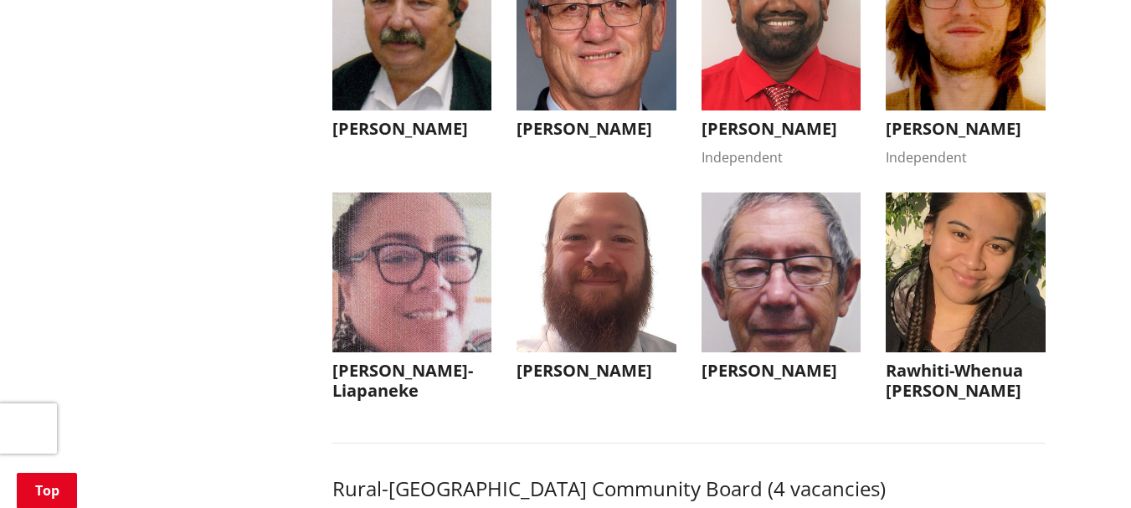
scroll to position [7449, 0]
